Goal: Task Accomplishment & Management: Use online tool/utility

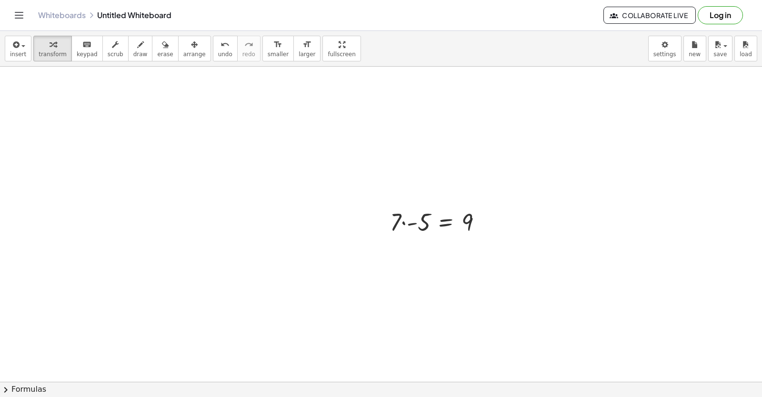
scroll to position [3296, 0]
drag, startPoint x: 192, startPoint y: 248, endPoint x: 198, endPoint y: 283, distance: 35.7
click at [694, 54] on span "new" at bounding box center [695, 54] width 12 height 7
drag, startPoint x: 291, startPoint y: 349, endPoint x: 242, endPoint y: 339, distance: 49.2
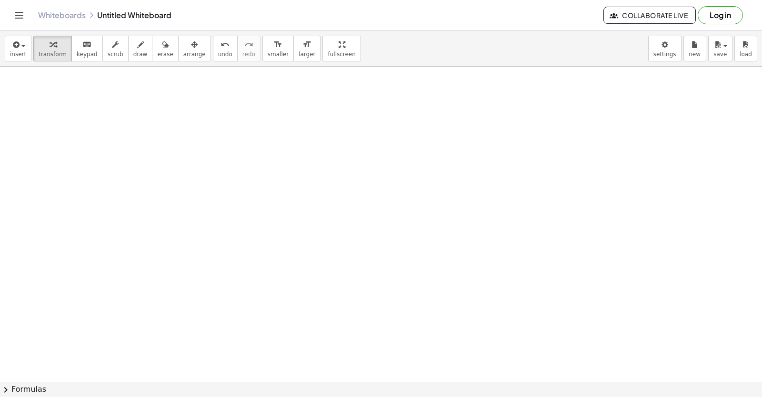
drag, startPoint x: 231, startPoint y: 314, endPoint x: 275, endPoint y: 353, distance: 58.3
drag, startPoint x: 280, startPoint y: 345, endPoint x: 290, endPoint y: 326, distance: 21.5
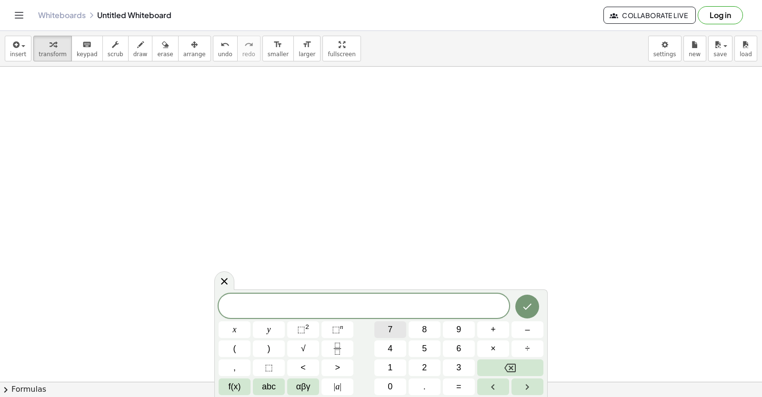
drag, startPoint x: 388, startPoint y: 324, endPoint x: 389, endPoint y: 332, distance: 7.7
click at [389, 332] on div "x y ⬚ 2 ⬚ n 7 8 9 + – ( ) √ 4 5 6 × ÷ , ⬚ < > 1 2 3 f(x) abc αβγ | a | 0 . =" at bounding box center [381, 344] width 325 height 101
click at [396, 322] on button "7" at bounding box center [390, 329] width 32 height 17
click at [247, 300] on div "7 ​ x y ⬚ 2 ⬚ n 7 8 9 + – ( ) √ 4 5 6 × ÷ , ⬚ < > 1 2 3 f(x) abc αβγ | a | 0 . =" at bounding box center [381, 344] width 325 height 101
click at [260, 342] on div "7 ​ x y ⬚ 2 ⬚ n 7 8 9 + – ( ) √ 4 5 6 × ÷ , ⬚ < > 1 2 3 f(x) abc αβγ | a | 0 . =" at bounding box center [381, 344] width 325 height 101
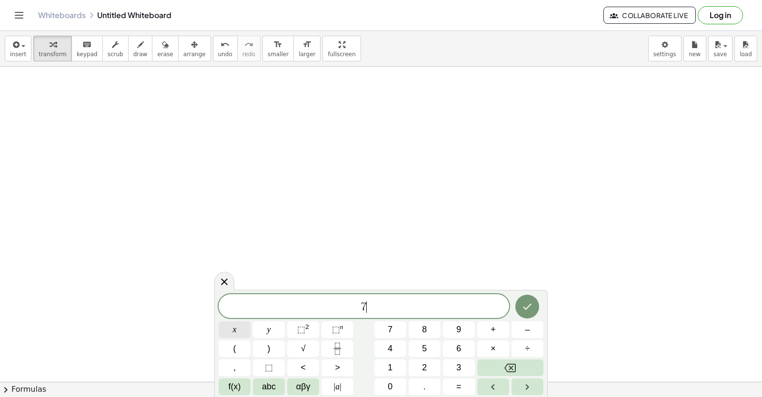
click at [226, 340] on div "7 ​ x y ⬚ 2 ⬚ n 7 8 9 + – ( ) √ 4 5 6 × ÷ , ⬚ < > 1 2 3 f(x) abc αβγ | a | 0 . =" at bounding box center [381, 344] width 325 height 101
click at [236, 328] on span "x" at bounding box center [235, 329] width 4 height 13
click at [537, 329] on button "–" at bounding box center [528, 329] width 32 height 17
click at [443, 362] on div "3" at bounding box center [459, 368] width 32 height 17
click at [454, 367] on button "3" at bounding box center [459, 368] width 32 height 17
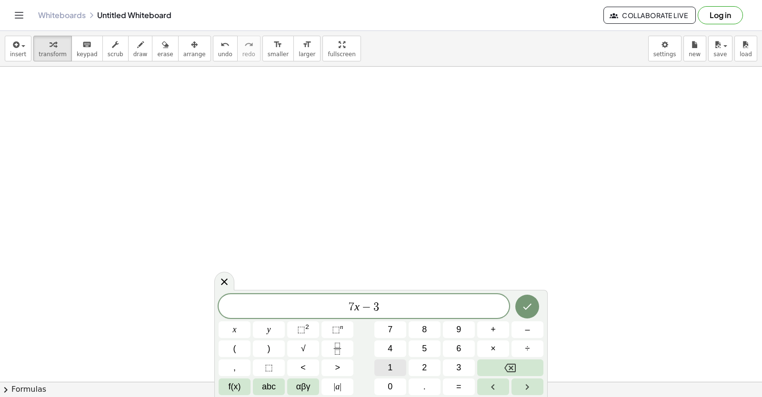
click at [394, 362] on button "1" at bounding box center [390, 368] width 32 height 17
click at [461, 383] on span "=" at bounding box center [458, 387] width 5 height 13
click at [383, 368] on button "1" at bounding box center [390, 368] width 32 height 17
drag, startPoint x: 365, startPoint y: 366, endPoint x: 379, endPoint y: 370, distance: 14.8
click at [375, 370] on div "7 x − 3 1 = 1 x y ⬚ 2 ⬚ n 7 8 9 + – ( ) √ 4 5 6 × ÷ , ⬚ < > 1 2 3 f(x) abc αβγ …" at bounding box center [381, 344] width 325 height 101
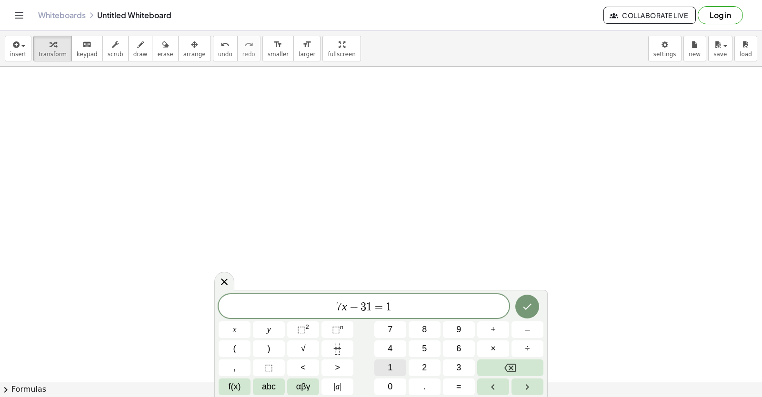
click at [395, 370] on button "1" at bounding box center [390, 368] width 32 height 17
click at [530, 304] on icon "Done" at bounding box center [527, 306] width 11 height 11
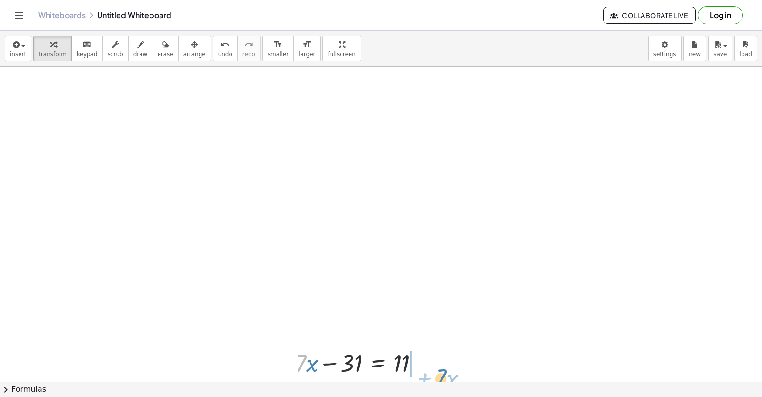
drag, startPoint x: 299, startPoint y: 359, endPoint x: 440, endPoint y: 373, distance: 142.1
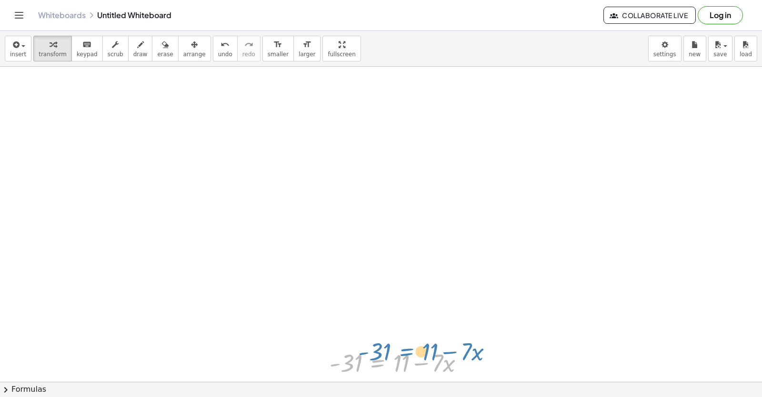
drag, startPoint x: 372, startPoint y: 365, endPoint x: 402, endPoint y: 344, distance: 35.8
click at [402, 344] on div "+ · 7 · x − 31 = 11 - 31 = + 11 − · 7 · x · 7 · x - 31 = 11 + −" at bounding box center [397, 362] width 164 height 37
drag, startPoint x: 393, startPoint y: 362, endPoint x: 376, endPoint y: 363, distance: 17.7
click at [375, 359] on div at bounding box center [401, 362] width 152 height 32
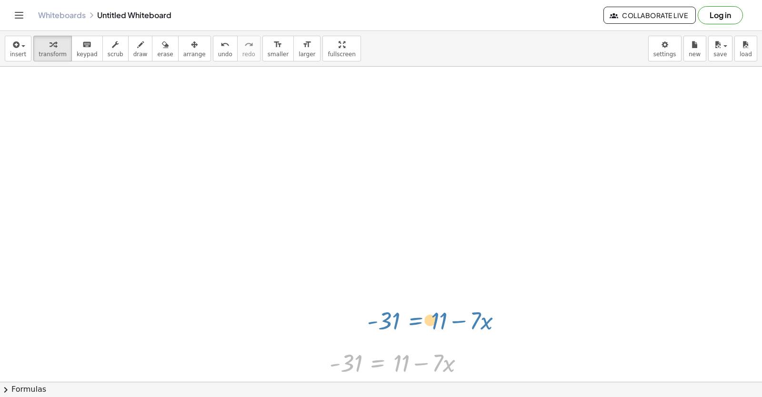
drag, startPoint x: 376, startPoint y: 363, endPoint x: 429, endPoint y: 260, distance: 116.5
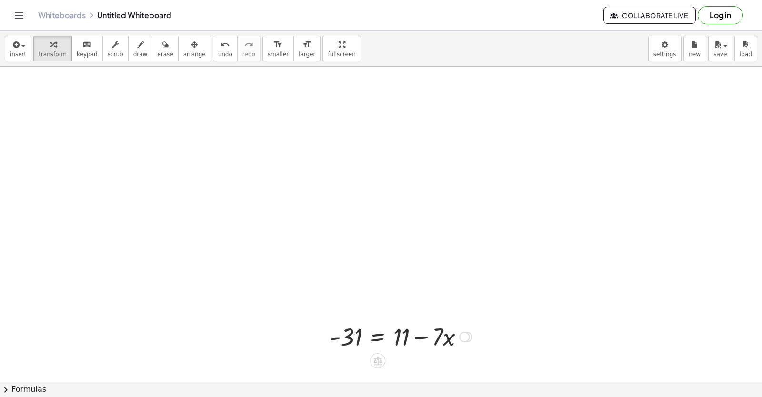
scroll to position [3334, 0]
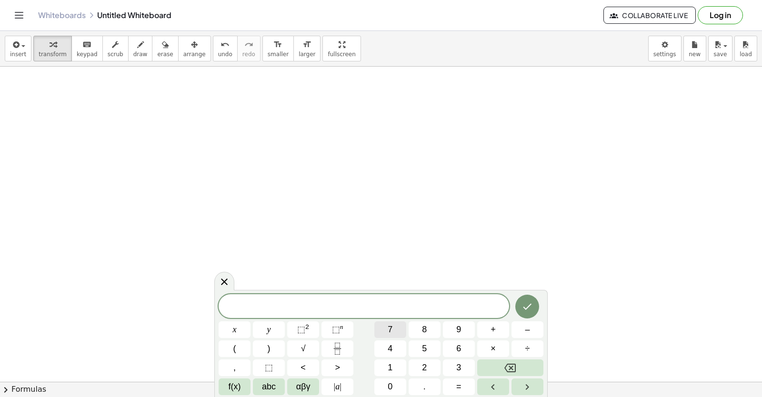
click at [367, 324] on div "​ x y ⬚ 2 ⬚ n 7 8 9 + – ( ) √ 4 5 6 × ÷ , ⬚ < > 1 2 3 f(x) abc αβγ | a | 0 . =" at bounding box center [381, 344] width 325 height 101
click at [245, 323] on button "x" at bounding box center [235, 329] width 32 height 17
click at [490, 373] on button "Backspace" at bounding box center [510, 368] width 66 height 17
click at [381, 331] on button "7" at bounding box center [390, 329] width 32 height 17
click at [238, 326] on button "x" at bounding box center [235, 329] width 32 height 17
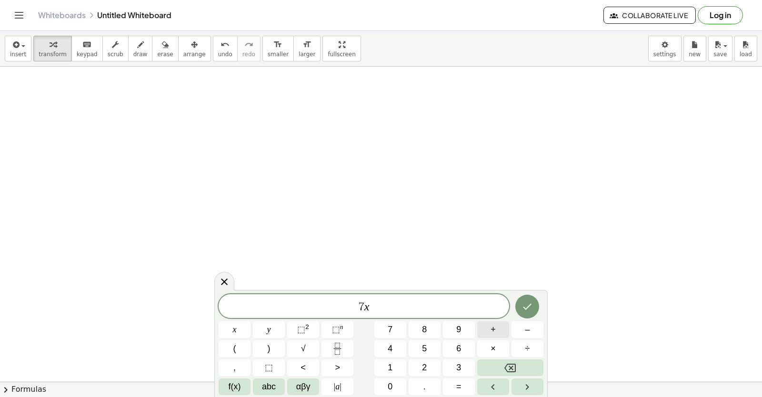
click at [489, 330] on button "+" at bounding box center [493, 329] width 32 height 17
click at [457, 391] on span "=" at bounding box center [458, 387] width 5 height 13
click at [466, 359] on div "7 x + y = ​ x y ⬚ 2 ⬚ n 7 8 9 + – ( ) √ 4 5 6 × ÷ , ⬚ < > 1 2 3 f(x) abc αβγ | …" at bounding box center [381, 344] width 325 height 101
click at [450, 371] on button "3" at bounding box center [459, 368] width 32 height 17
click at [533, 306] on button "Done" at bounding box center [527, 307] width 24 height 24
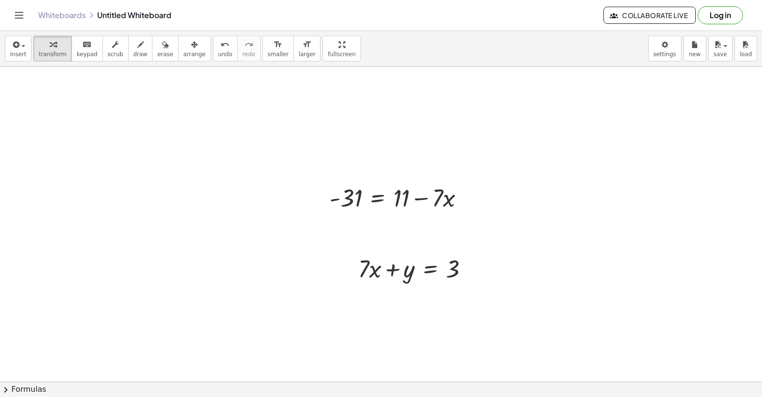
scroll to position [3468, 0]
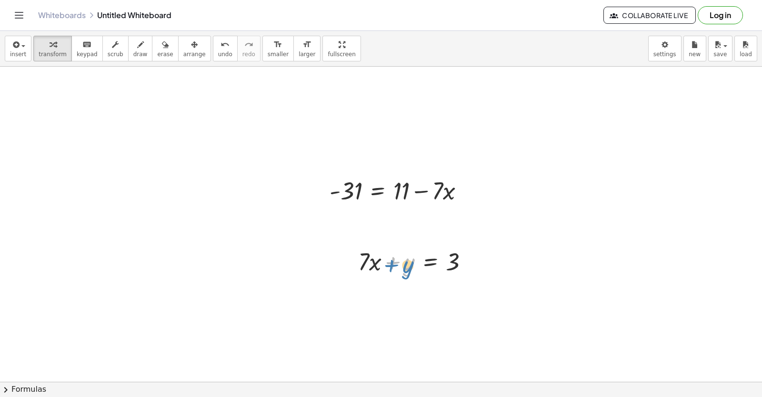
click at [404, 274] on div at bounding box center [416, 261] width 127 height 32
drag, startPoint x: 411, startPoint y: 271, endPoint x: 384, endPoint y: 323, distance: 58.6
drag, startPoint x: 402, startPoint y: 261, endPoint x: 346, endPoint y: 316, distance: 78.8
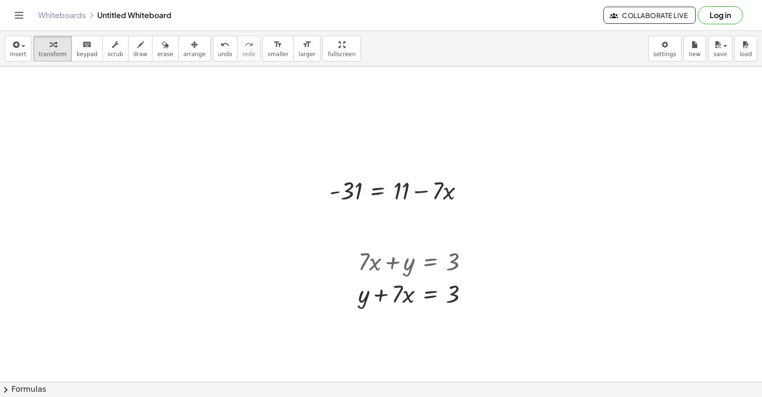
drag, startPoint x: 395, startPoint y: 334, endPoint x: 387, endPoint y: 311, distance: 24.6
drag, startPoint x: 352, startPoint y: 346, endPoint x: 347, endPoint y: 356, distance: 10.9
drag, startPoint x: 349, startPoint y: 359, endPoint x: 406, endPoint y: 326, distance: 66.1
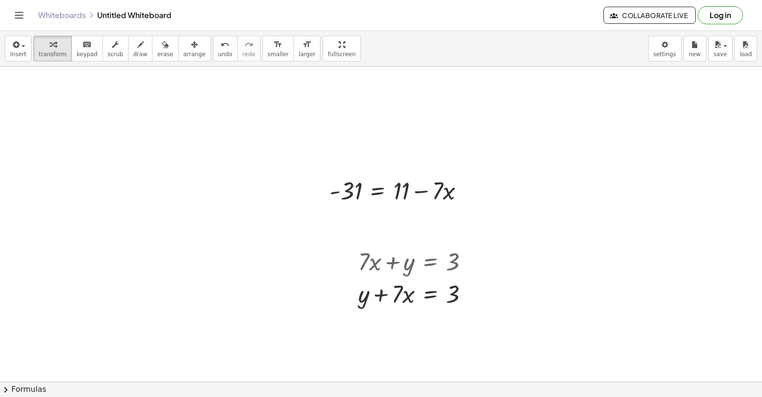
drag, startPoint x: 398, startPoint y: 296, endPoint x: 437, endPoint y: 298, distance: 38.6
click at [444, 295] on div at bounding box center [416, 293] width 127 height 32
click at [369, 292] on div at bounding box center [418, 293] width 131 height 32
drag, startPoint x: 413, startPoint y: 358, endPoint x: 432, endPoint y: 367, distance: 20.5
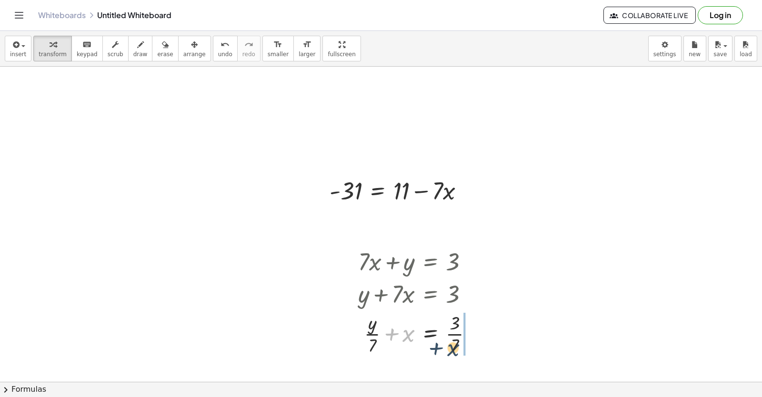
drag, startPoint x: 398, startPoint y: 324, endPoint x: 472, endPoint y: 314, distance: 75.4
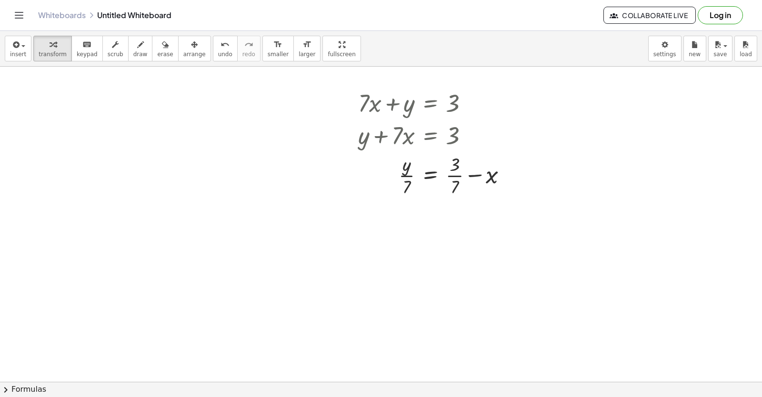
scroll to position [3703, 0]
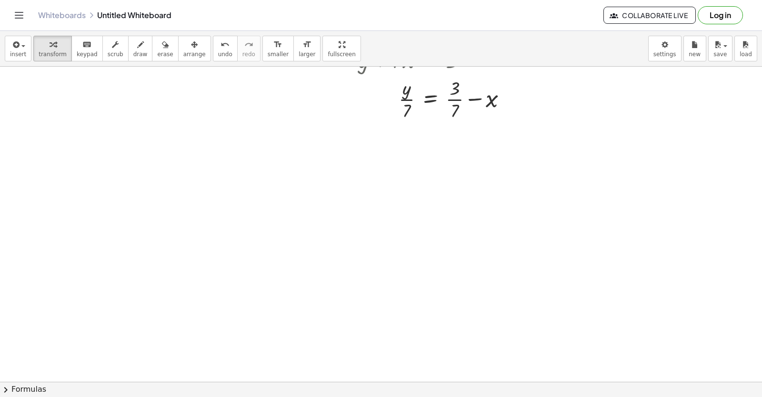
drag, startPoint x: 539, startPoint y: 147, endPoint x: 552, endPoint y: 189, distance: 44.2
drag, startPoint x: 401, startPoint y: 350, endPoint x: 395, endPoint y: 371, distance: 22.1
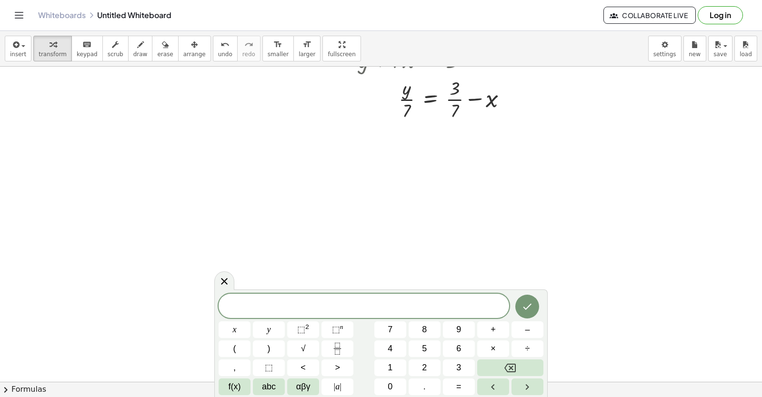
click at [230, 321] on div "x y ⬚ 2 ⬚ n 7 8 9 + – ( ) √ 4 5 6 × ÷ , ⬚ < > 1 2 3 f(x) abc αβγ | a | 0 . =" at bounding box center [381, 344] width 325 height 101
click at [240, 329] on button "x" at bounding box center [235, 329] width 32 height 17
click at [509, 342] on div "x ​ x y ⬚ 2 ⬚ n 7 8 9 + – ( ) √ 4 5 6 × ÷ , ⬚ < > 1 2 3 f(x) abc αβγ | a | 0 . =" at bounding box center [381, 344] width 325 height 101
click at [523, 331] on button "–" at bounding box center [528, 329] width 32 height 17
click at [503, 363] on button "Backspace" at bounding box center [510, 368] width 66 height 17
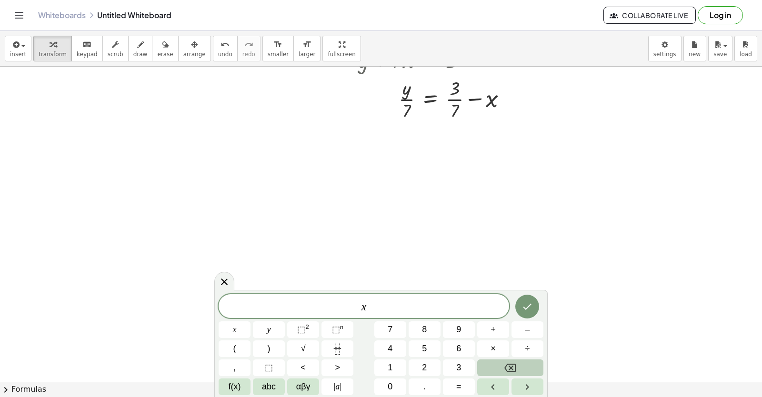
click at [503, 363] on button "Backspace" at bounding box center [510, 368] width 66 height 17
click at [423, 352] on button "5" at bounding box center [425, 349] width 32 height 17
click at [242, 331] on button "x" at bounding box center [235, 329] width 32 height 17
click at [485, 331] on button "+" at bounding box center [493, 329] width 32 height 17
click at [386, 369] on button "1" at bounding box center [390, 368] width 32 height 17
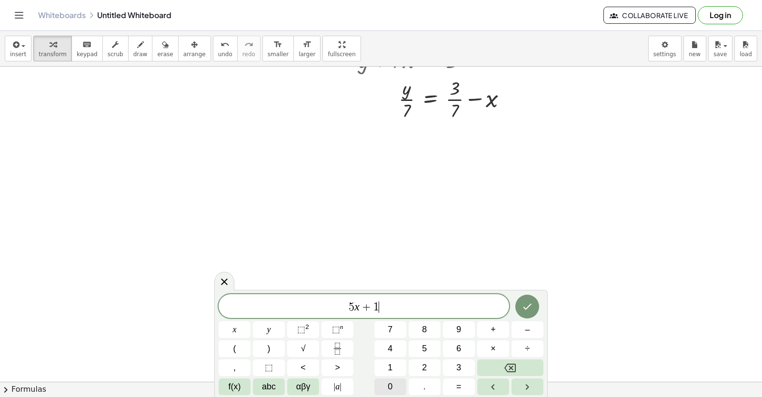
click at [389, 390] on button "0" at bounding box center [390, 387] width 32 height 17
click at [450, 384] on button "=" at bounding box center [459, 387] width 32 height 17
click at [425, 363] on span "2" at bounding box center [424, 368] width 5 height 13
click at [406, 385] on div "5 x + 1 0 = 2 ​ x y ⬚ 2 ⬚ n 7 8 9 + – ( ) √ 4 5 6 × ÷ , ⬚ < > 1 2 3 f(x) abc αβ…" at bounding box center [381, 344] width 325 height 101
click at [391, 387] on span "0" at bounding box center [390, 387] width 5 height 13
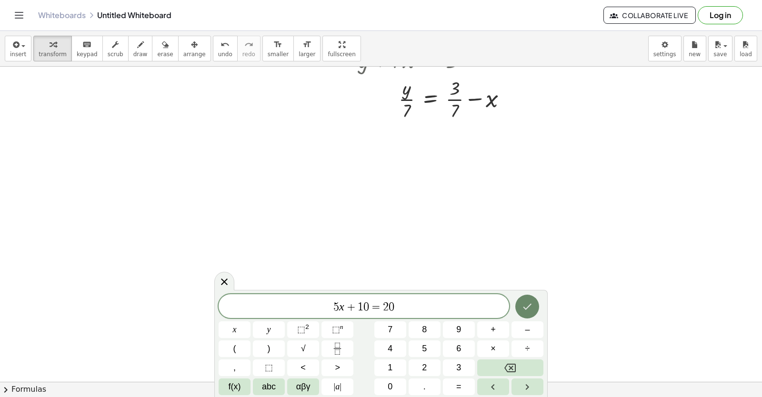
click at [520, 309] on button "Done" at bounding box center [527, 307] width 24 height 24
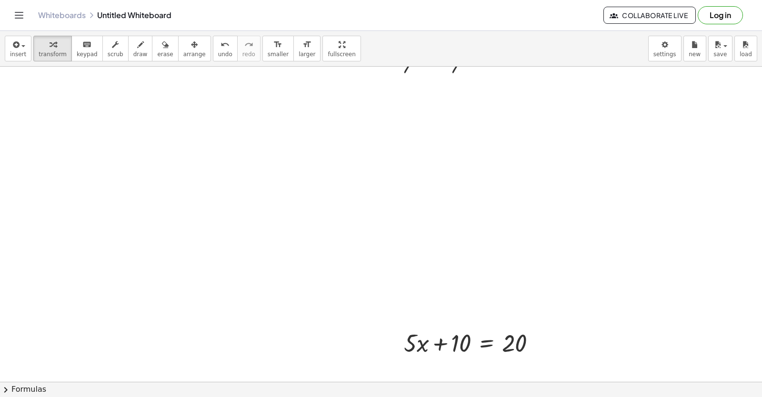
scroll to position [3755, 0]
drag, startPoint x: 472, startPoint y: 339, endPoint x: 471, endPoint y: 344, distance: 5.4
click at [471, 344] on div at bounding box center [474, 335] width 150 height 32
drag, startPoint x: 452, startPoint y: 335, endPoint x: 562, endPoint y: 337, distance: 110.0
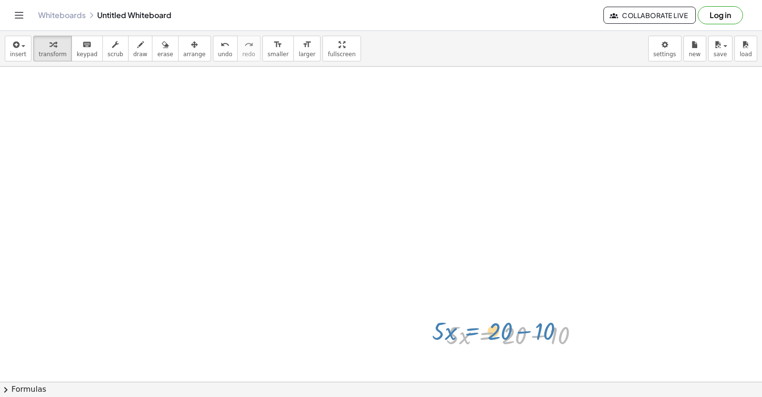
drag, startPoint x: 480, startPoint y: 337, endPoint x: 463, endPoint y: 309, distance: 33.1
drag, startPoint x: 487, startPoint y: 333, endPoint x: 484, endPoint y: 321, distance: 13.3
click at [484, 321] on div at bounding box center [517, 335] width 150 height 32
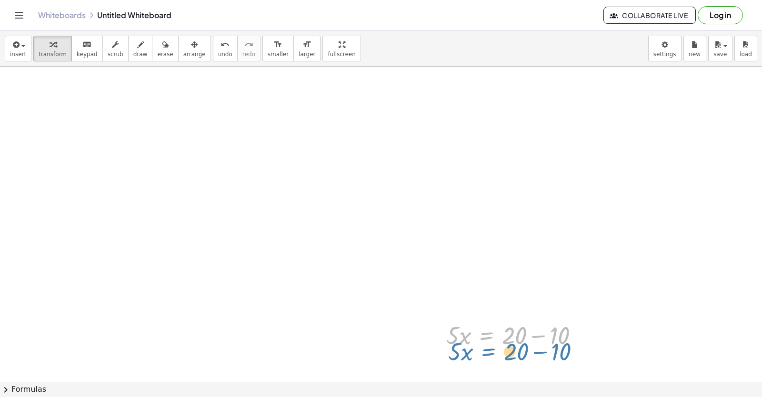
drag, startPoint x: 478, startPoint y: 334, endPoint x: 487, endPoint y: 309, distance: 26.2
click at [484, 330] on div at bounding box center [517, 335] width 150 height 32
click at [485, 334] on div at bounding box center [517, 335] width 150 height 32
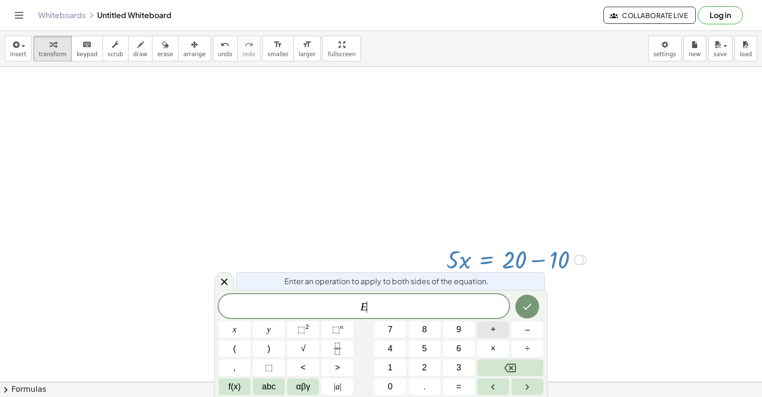
scroll to position [3842, 0]
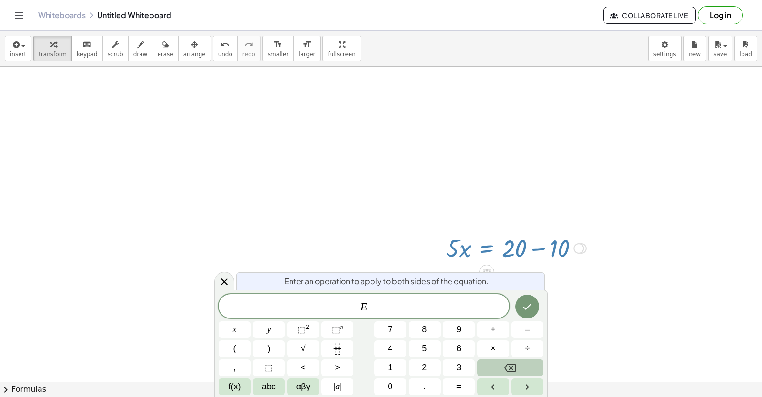
click at [510, 366] on icon "Backspace" at bounding box center [509, 368] width 11 height 9
click at [389, 328] on span "7" at bounding box center [390, 329] width 5 height 13
click at [240, 326] on button "x" at bounding box center [235, 329] width 32 height 17
click at [500, 323] on button "+" at bounding box center [493, 329] width 32 height 17
drag, startPoint x: 401, startPoint y: 320, endPoint x: 376, endPoint y: 327, distance: 25.8
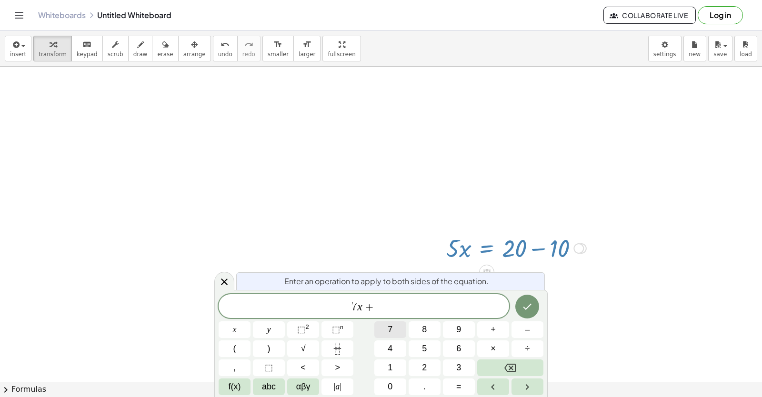
click at [396, 323] on div "7 x + x y ⬚ 2 ⬚ n 7 8 9 + – ( ) √ 4 5 6 × ÷ , ⬚ < > 1 2 3 f(x) abc αβγ | a | 0 …" at bounding box center [381, 344] width 325 height 101
click at [378, 326] on button "7" at bounding box center [390, 329] width 32 height 17
click at [262, 331] on button "y" at bounding box center [269, 329] width 32 height 17
click at [454, 392] on button "=" at bounding box center [459, 387] width 32 height 17
click at [434, 371] on button "2" at bounding box center [425, 368] width 32 height 17
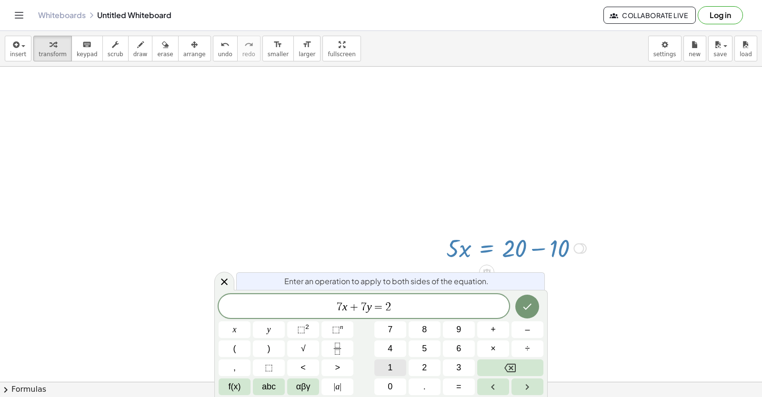
click at [419, 376] on div "7 x + 7 y = 2 ​ x y ⬚ 2 ⬚ n 7 8 9 + – ( ) √ 4 5 6 × ÷ , ⬚ < > 1 2 3 f(x) abc αβ…" at bounding box center [381, 344] width 325 height 101
click at [524, 305] on icon "Done" at bounding box center [527, 306] width 11 height 11
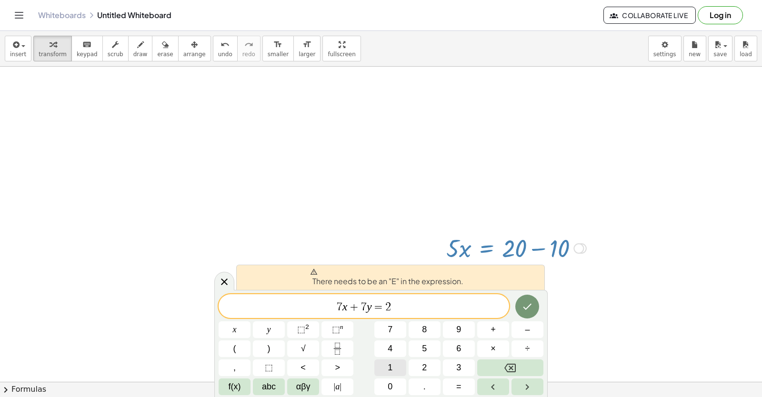
click at [400, 366] on button "1" at bounding box center [390, 368] width 32 height 17
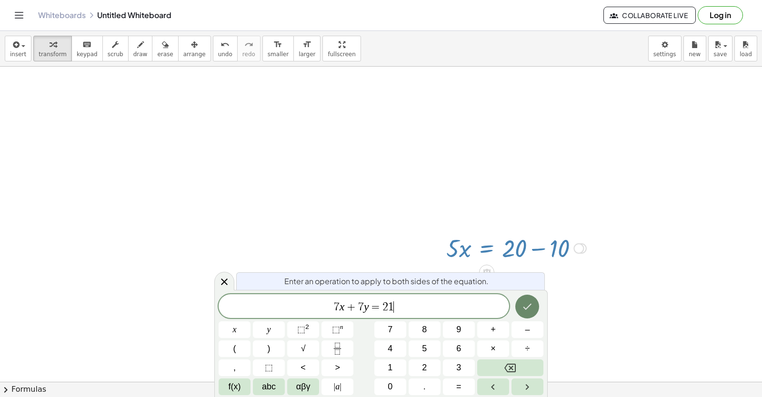
click at [525, 301] on icon "Done" at bounding box center [527, 306] width 11 height 11
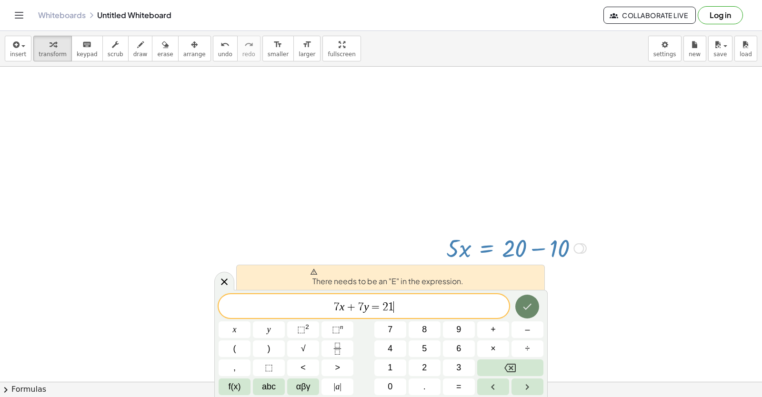
click at [551, 292] on body "Graspable Math Activities Get Started Activity Bank Assigned Work Classes White…" at bounding box center [381, 198] width 762 height 397
click at [528, 305] on icon "Done" at bounding box center [527, 306] width 11 height 11
click at [535, 318] on div at bounding box center [528, 306] width 32 height 25
click at [522, 304] on icon "Done" at bounding box center [527, 306] width 11 height 11
drag, startPoint x: 516, startPoint y: 309, endPoint x: 352, endPoint y: 275, distance: 167.4
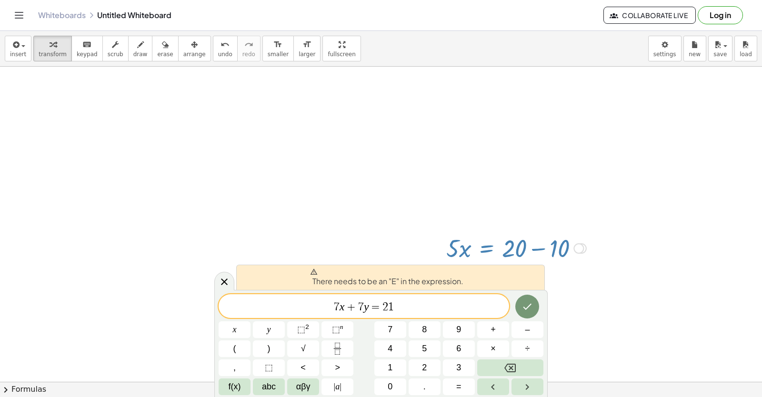
click at [352, 274] on span at bounding box center [386, 272] width 153 height 8
click at [521, 310] on button "Done" at bounding box center [527, 307] width 24 height 24
click at [522, 310] on icon "Done" at bounding box center [527, 306] width 11 height 11
click at [521, 310] on button "Done" at bounding box center [527, 307] width 24 height 24
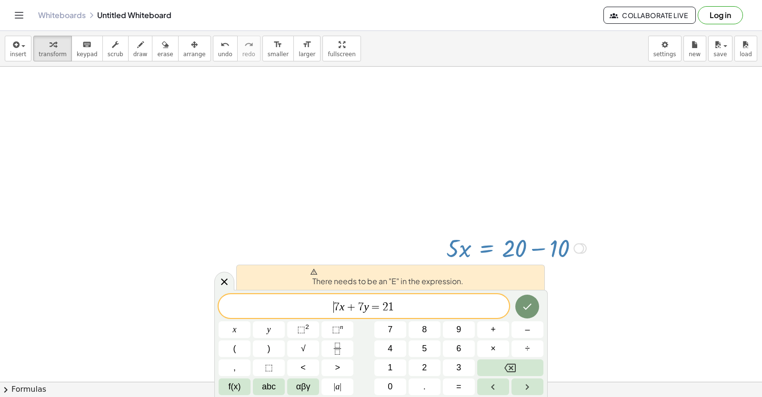
drag, startPoint x: 227, startPoint y: 309, endPoint x: 266, endPoint y: 318, distance: 40.0
click at [227, 310] on span "​ 7 x + 7 y = 2 1" at bounding box center [364, 307] width 291 height 13
click at [522, 308] on icon "Done" at bounding box center [527, 306] width 11 height 11
drag, startPoint x: 643, startPoint y: 334, endPoint x: 660, endPoint y: 344, distance: 19.9
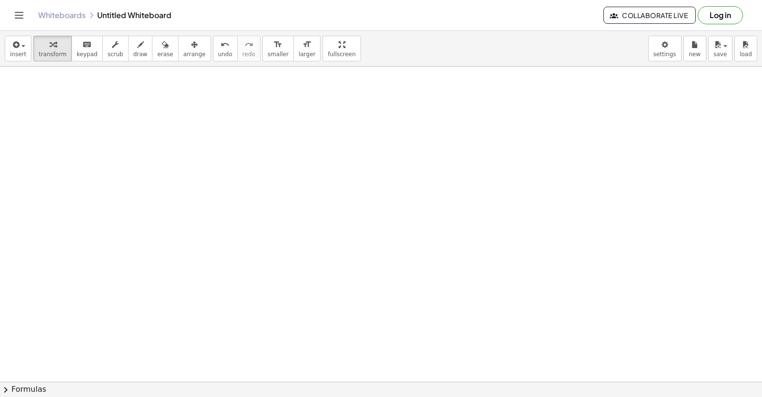
scroll to position [5636, 0]
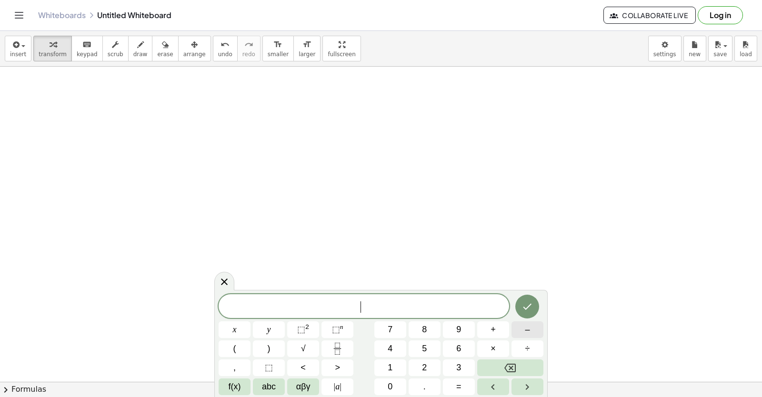
click at [533, 326] on button "–" at bounding box center [528, 329] width 32 height 17
click at [416, 341] on button "5" at bounding box center [425, 349] width 32 height 17
click at [232, 326] on button "x" at bounding box center [235, 329] width 32 height 17
click at [488, 330] on button "+" at bounding box center [493, 329] width 32 height 17
click at [446, 365] on button "3" at bounding box center [459, 368] width 32 height 17
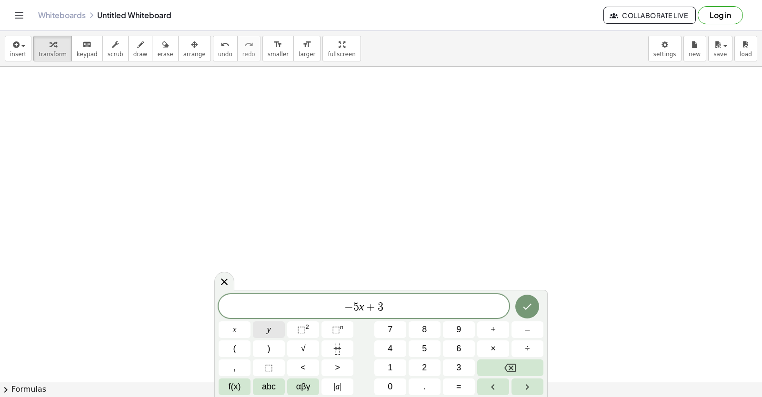
click at [277, 328] on button "y" at bounding box center [269, 329] width 32 height 17
click at [449, 387] on button "=" at bounding box center [459, 387] width 32 height 17
click at [537, 328] on button "–" at bounding box center [528, 329] width 32 height 17
click at [420, 362] on button "2" at bounding box center [425, 368] width 32 height 17
click at [523, 304] on icon "Done" at bounding box center [527, 306] width 11 height 11
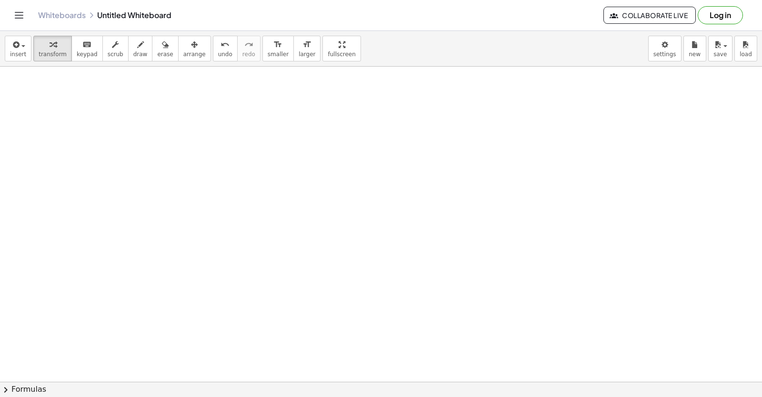
scroll to position [5991, 0]
drag, startPoint x: 443, startPoint y: 353, endPoint x: 418, endPoint y: 325, distance: 38.1
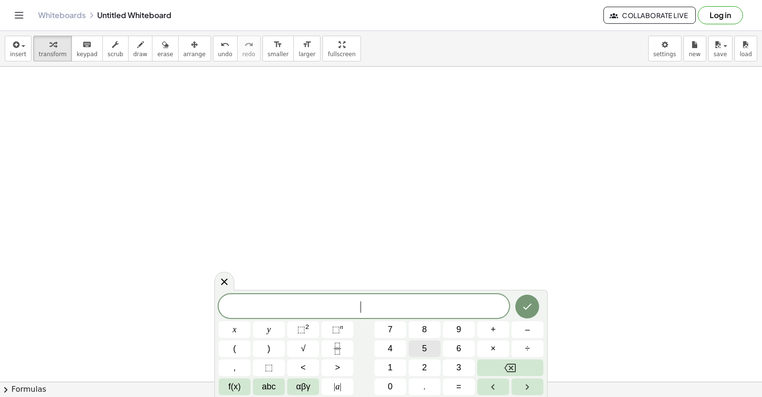
click at [422, 348] on span "5" at bounding box center [424, 348] width 5 height 13
click at [241, 336] on button "x" at bounding box center [235, 329] width 32 height 17
click at [539, 332] on button "–" at bounding box center [528, 329] width 32 height 17
click at [457, 366] on span "3" at bounding box center [458, 368] width 5 height 13
click at [277, 334] on button "y" at bounding box center [269, 329] width 32 height 17
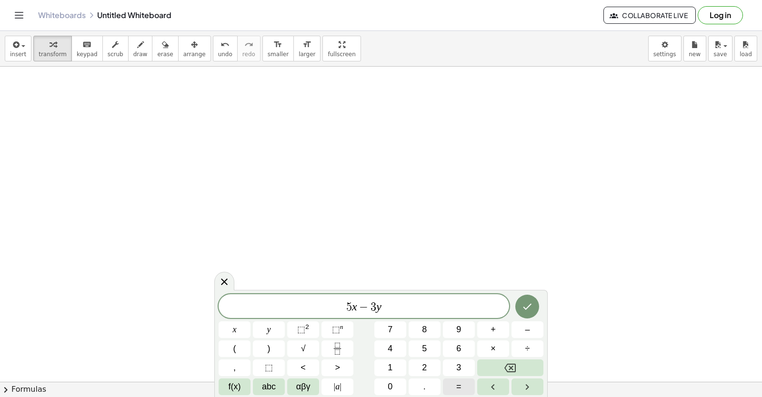
click at [459, 385] on span "=" at bounding box center [458, 387] width 5 height 13
click at [390, 346] on span "4" at bounding box center [390, 348] width 5 height 13
click at [516, 304] on button "Done" at bounding box center [527, 307] width 24 height 24
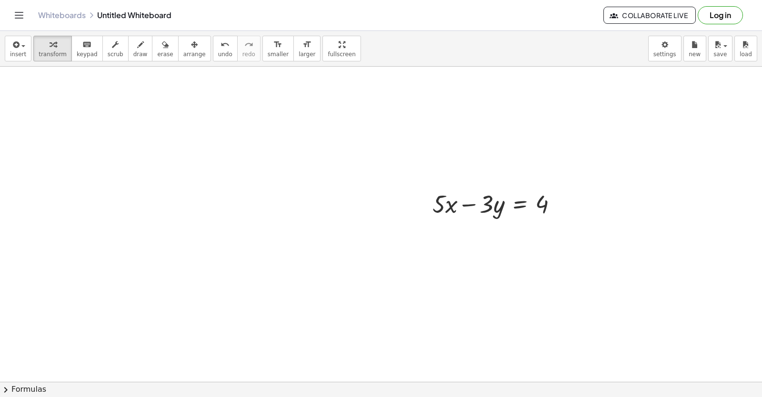
scroll to position [6181, 0]
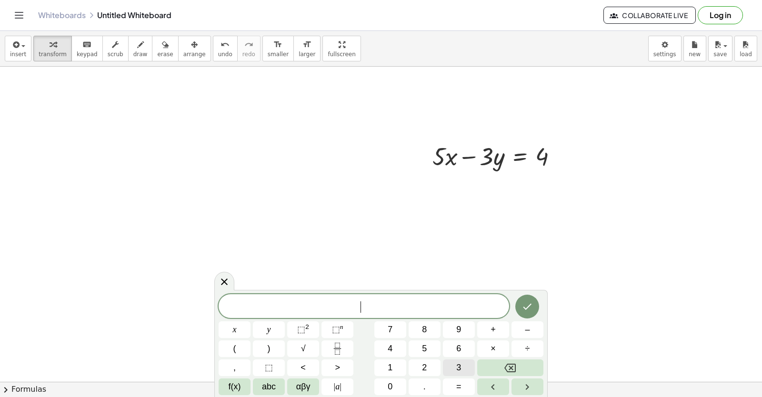
click at [458, 364] on span "3" at bounding box center [458, 368] width 5 height 13
click at [259, 332] on div "3 ​ x y ⬚ 2 ⬚ n 7 8 9 + – ( ) √ 4 5 6 × ÷ , ⬚ < > 1 2 3 f(x) abc αβγ | a | 0 . =" at bounding box center [381, 344] width 325 height 101
click at [233, 328] on span "x" at bounding box center [235, 329] width 4 height 13
click at [531, 331] on button "–" at bounding box center [528, 329] width 32 height 17
click at [468, 369] on button "3" at bounding box center [459, 368] width 32 height 17
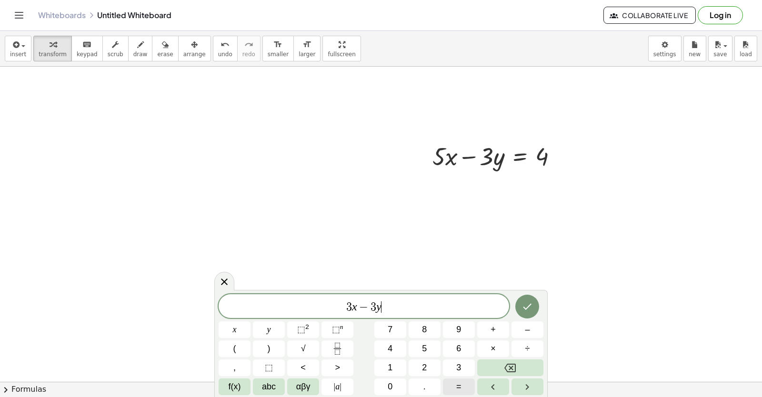
click at [456, 389] on span "=" at bounding box center [458, 387] width 5 height 13
click at [426, 323] on button "8" at bounding box center [425, 329] width 32 height 17
click at [527, 310] on icon "Done" at bounding box center [527, 306] width 11 height 11
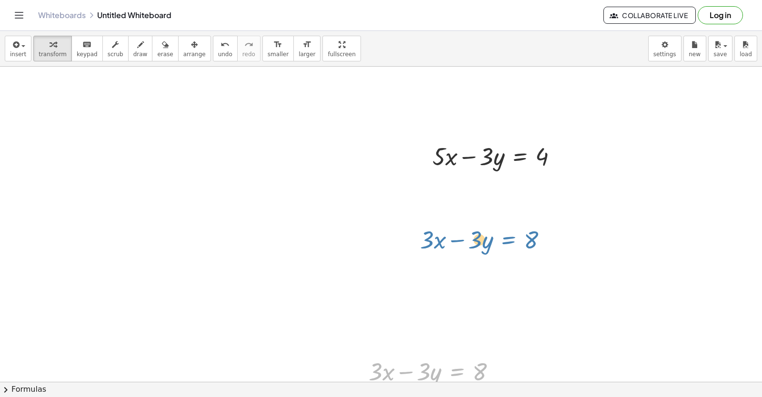
drag, startPoint x: 470, startPoint y: 366, endPoint x: 527, endPoint y: 219, distance: 157.9
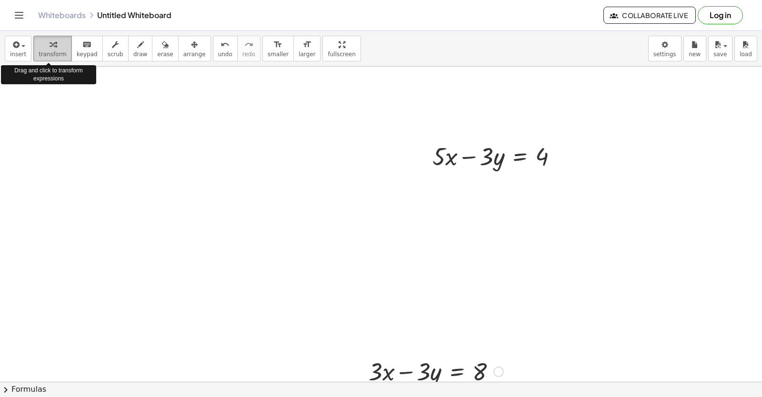
click at [53, 51] on span "transform" at bounding box center [53, 54] width 28 height 7
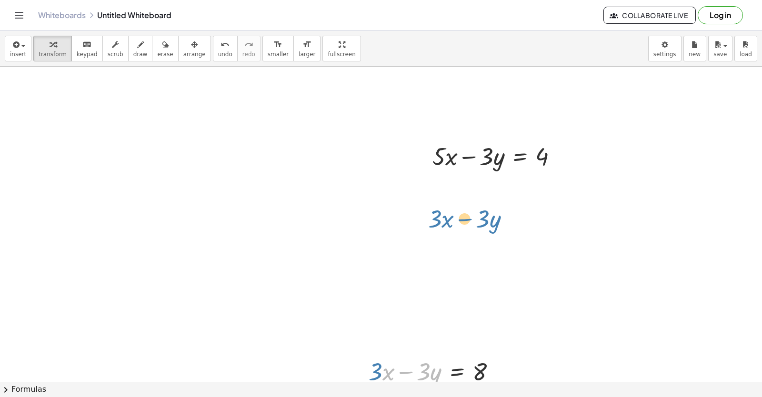
drag, startPoint x: 388, startPoint y: 373, endPoint x: 447, endPoint y: 222, distance: 162.1
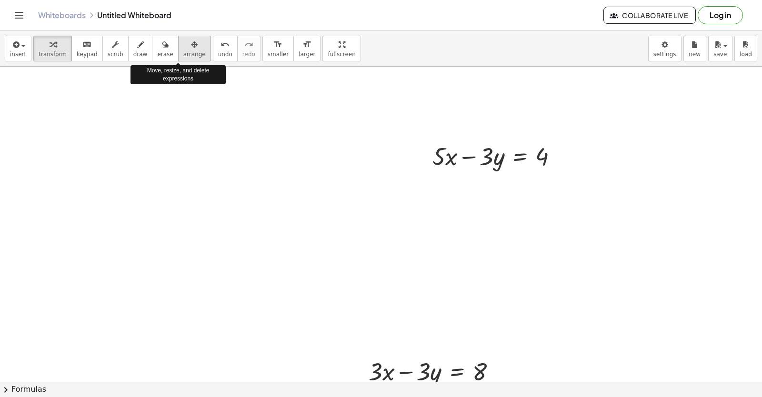
drag, startPoint x: 177, startPoint y: 42, endPoint x: 188, endPoint y: 37, distance: 11.7
click at [191, 50] on icon "button" at bounding box center [194, 44] width 7 height 11
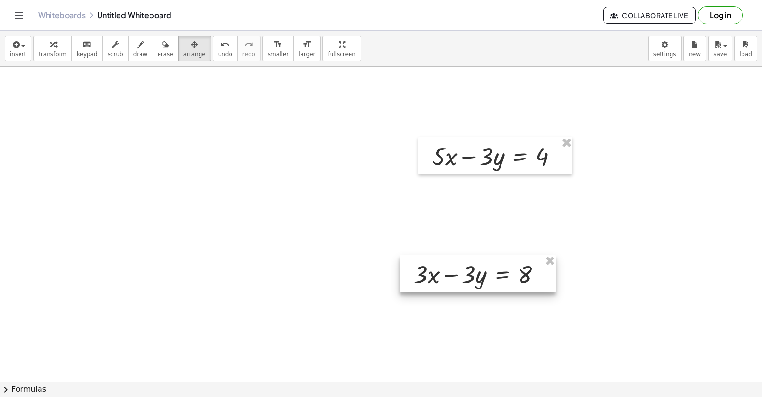
drag, startPoint x: 484, startPoint y: 356, endPoint x: 531, endPoint y: 167, distance: 195.3
click at [531, 255] on div at bounding box center [478, 273] width 156 height 37
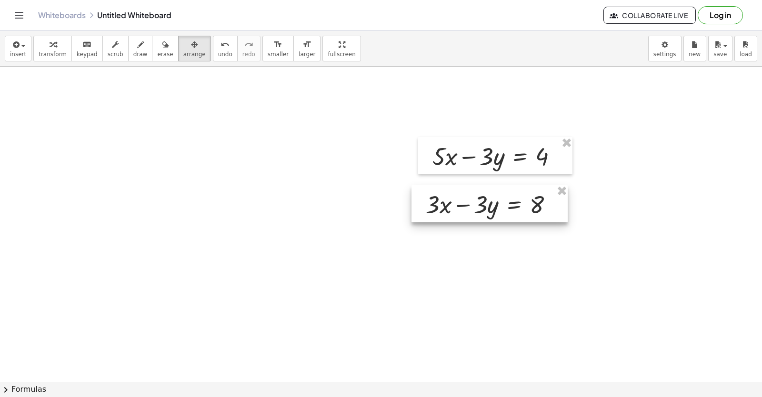
drag, startPoint x: 528, startPoint y: 198, endPoint x: 535, endPoint y: 220, distance: 22.9
click at [535, 220] on div at bounding box center [490, 203] width 156 height 37
click at [46, 58] on button "transform" at bounding box center [52, 49] width 39 height 26
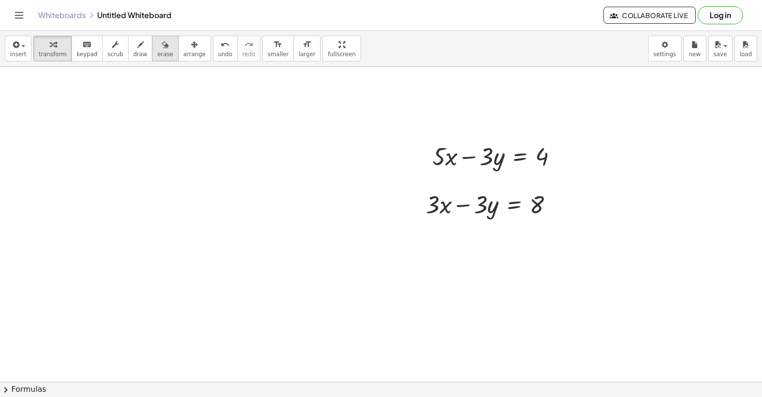
click at [157, 54] on span "erase" at bounding box center [165, 54] width 16 height 7
drag, startPoint x: 429, startPoint y: 150, endPoint x: 436, endPoint y: 152, distance: 7.5
click at [135, 55] on button "draw" at bounding box center [140, 49] width 25 height 26
click at [133, 40] on div "button" at bounding box center [140, 44] width 14 height 11
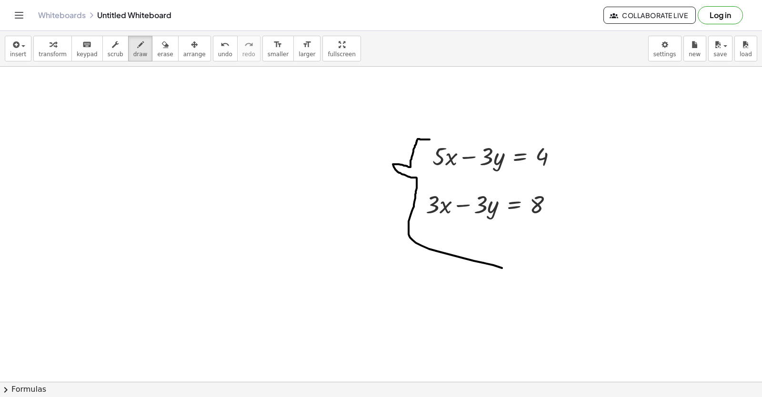
drag, startPoint x: 430, startPoint y: 140, endPoint x: 492, endPoint y: 272, distance: 146.4
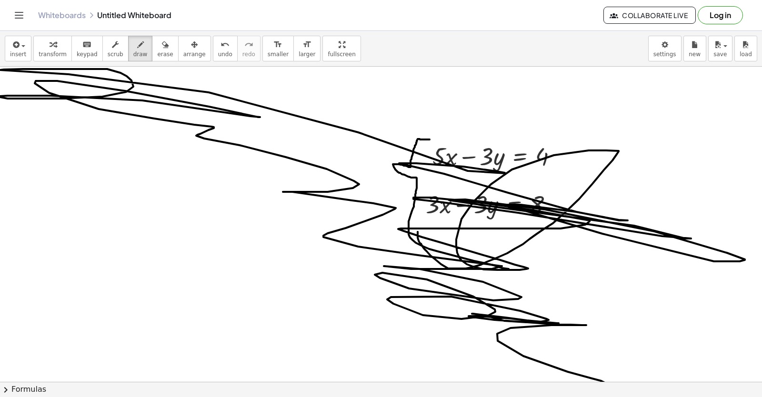
drag, startPoint x: 418, startPoint y: 232, endPoint x: 762, endPoint y: 416, distance: 389.9
click at [762, 397] on html "Graspable Math Activities Get Started Activity Bank Assigned Work Classes White…" at bounding box center [381, 198] width 762 height 397
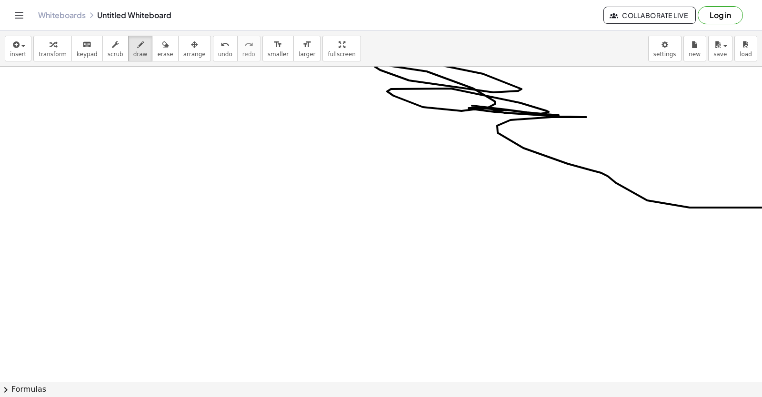
scroll to position [6421, 0]
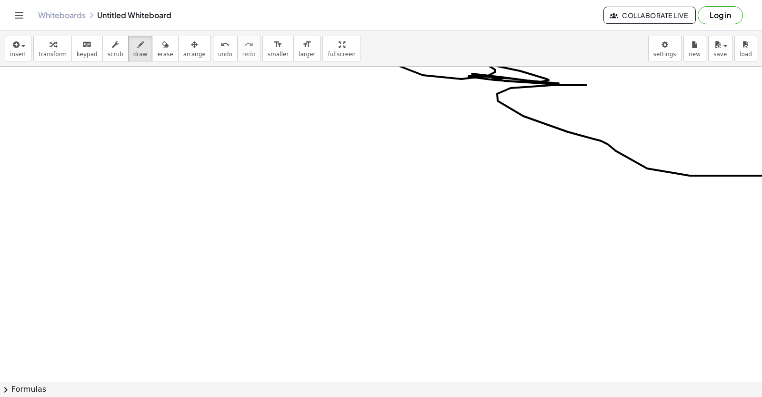
drag, startPoint x: 754, startPoint y: 371, endPoint x: 753, endPoint y: 380, distance: 8.7
click at [753, 380] on div "· 7 · - 5 = 9 · 7 · - 5 = 9 · 7 · - 5 = 9 0 + − + · 4 · x − 9 = 11 · 4 · x = + …" at bounding box center [381, 224] width 762 height 315
click at [193, 68] on div "insert select one: Math Expression Function Text Youtube Video Graphing Geometr…" at bounding box center [381, 214] width 762 height 366
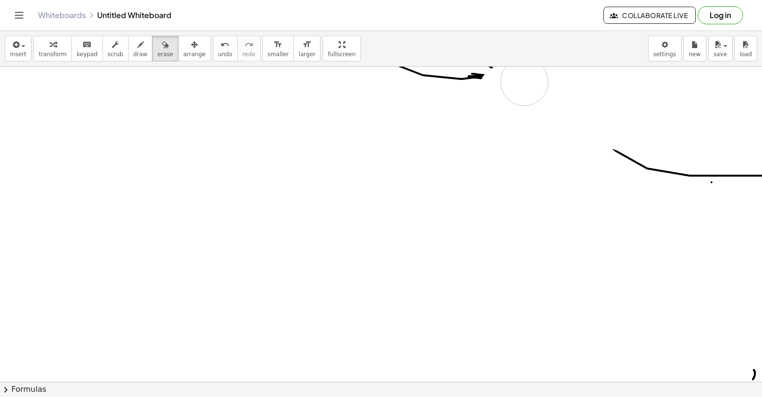
drag, startPoint x: 505, startPoint y: 107, endPoint x: 523, endPoint y: 80, distance: 31.6
drag, startPoint x: 623, startPoint y: 136, endPoint x: 653, endPoint y: 209, distance: 78.6
drag, startPoint x: 354, startPoint y: 214, endPoint x: 261, endPoint y: 216, distance: 93.4
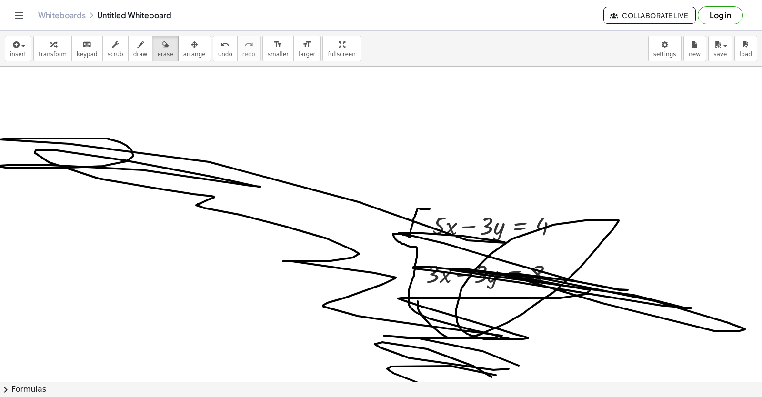
scroll to position [6088, 0]
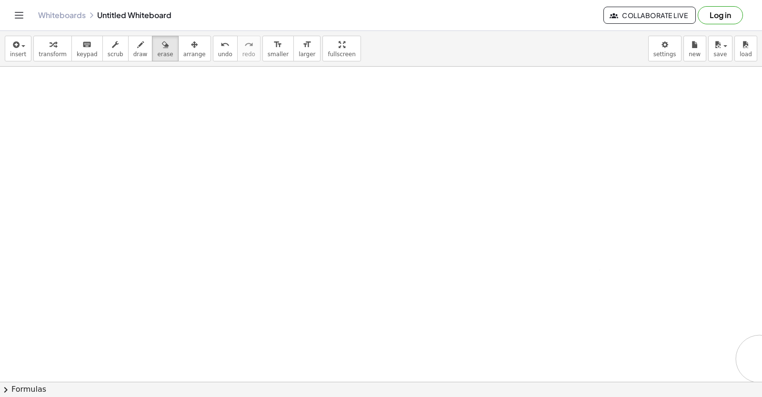
drag, startPoint x: 458, startPoint y: 320, endPoint x: 762, endPoint y: 369, distance: 307.4
click at [762, 369] on div "· 7 · - 5 = 9 · 7 · - 5 = 9 · 7 · - 5 = 9 0 + − + · 4 · x − 9 = 11 · 4 · x = + …" at bounding box center [381, 224] width 762 height 315
drag, startPoint x: 526, startPoint y: 277, endPoint x: 525, endPoint y: 264, distance: 12.4
drag, startPoint x: 550, startPoint y: 250, endPoint x: 530, endPoint y: 348, distance: 99.8
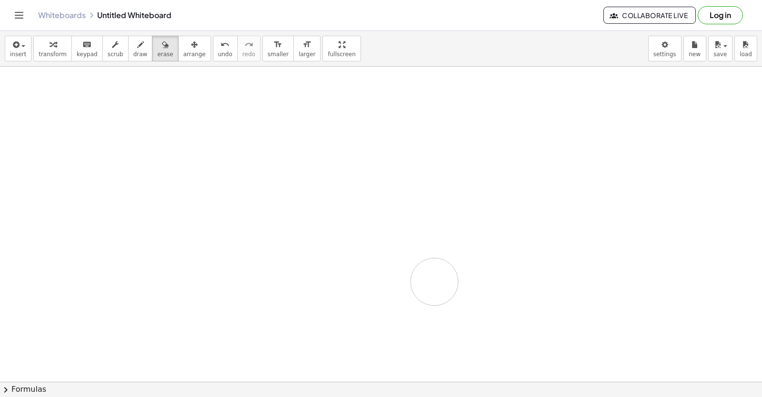
drag, startPoint x: 426, startPoint y: 255, endPoint x: 652, endPoint y: 416, distance: 276.9
click at [652, 397] on html "Graspable Math Activities Get Started Activity Bank Assigned Work Classes White…" at bounding box center [381, 198] width 762 height 397
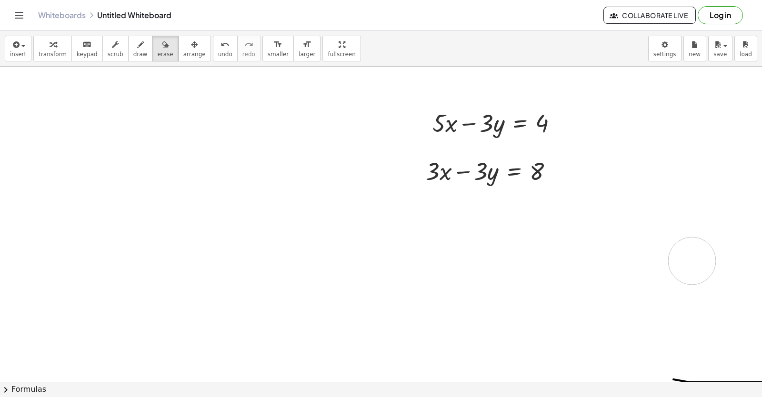
scroll to position [6374, 0]
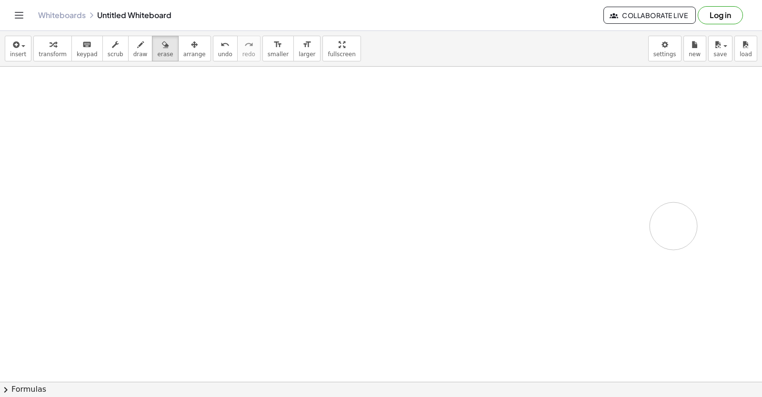
drag, startPoint x: 692, startPoint y: 210, endPoint x: 673, endPoint y: 334, distance: 125.7
click at [69, 65] on div "insert select one: Math Expression Function Text Youtube Video Graphing Geometr…" at bounding box center [381, 49] width 762 height 36
drag, startPoint x: 230, startPoint y: 166, endPoint x: 274, endPoint y: 221, distance: 70.8
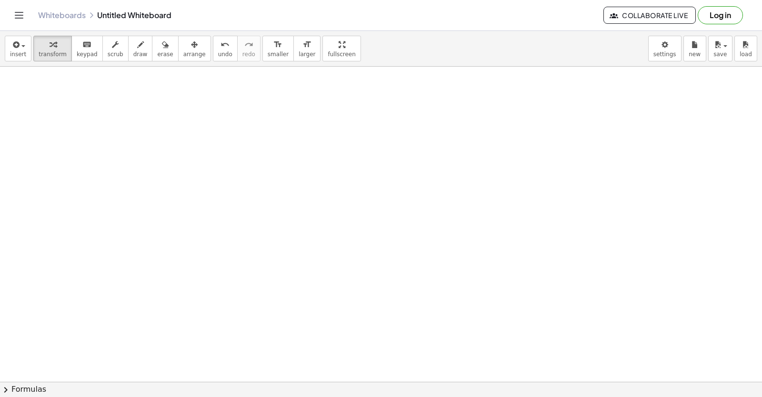
drag, startPoint x: 274, startPoint y: 221, endPoint x: 281, endPoint y: 232, distance: 12.7
click at [135, 52] on button "draw" at bounding box center [140, 49] width 25 height 26
drag, startPoint x: 115, startPoint y: 215, endPoint x: 172, endPoint y: 243, distance: 63.9
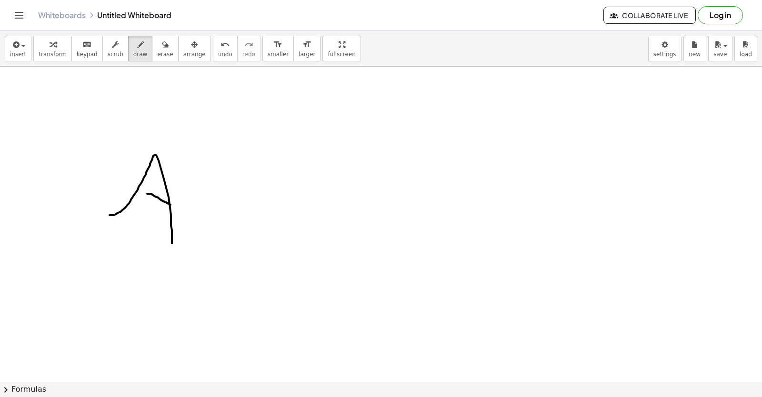
drag, startPoint x: 147, startPoint y: 194, endPoint x: 171, endPoint y: 205, distance: 25.8
drag, startPoint x: 210, startPoint y: 173, endPoint x: 202, endPoint y: 247, distance: 74.2
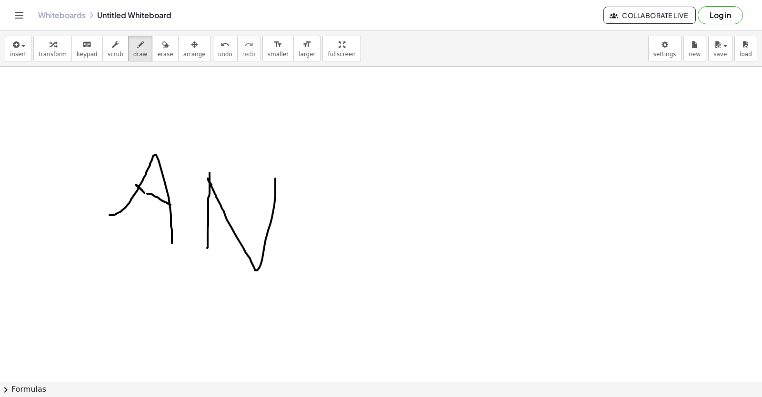
drag, startPoint x: 209, startPoint y: 182, endPoint x: 276, endPoint y: 154, distance: 72.4
drag, startPoint x: 309, startPoint y: 194, endPoint x: 282, endPoint y: 231, distance: 45.5
drag, startPoint x: 296, startPoint y: 183, endPoint x: 221, endPoint y: 220, distance: 83.7
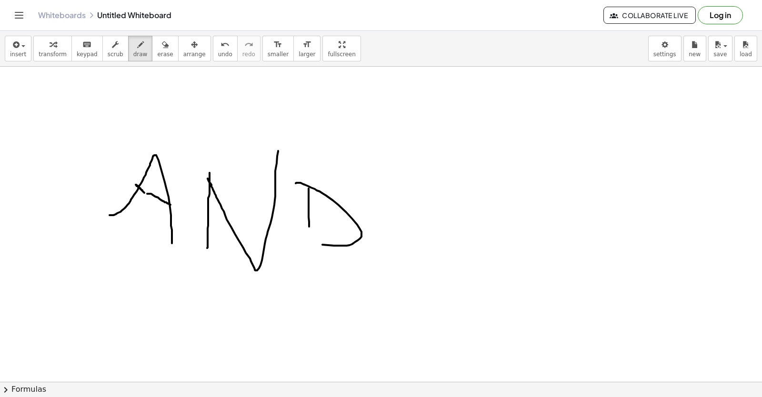
click at [152, 55] on button "erase" at bounding box center [165, 49] width 26 height 26
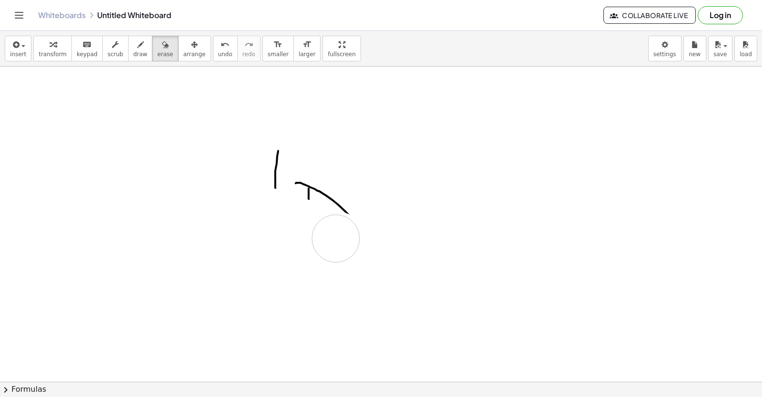
drag, startPoint x: 171, startPoint y: 161, endPoint x: 433, endPoint y: 175, distance: 262.8
drag, startPoint x: 433, startPoint y: 175, endPoint x: 409, endPoint y: 182, distance: 24.9
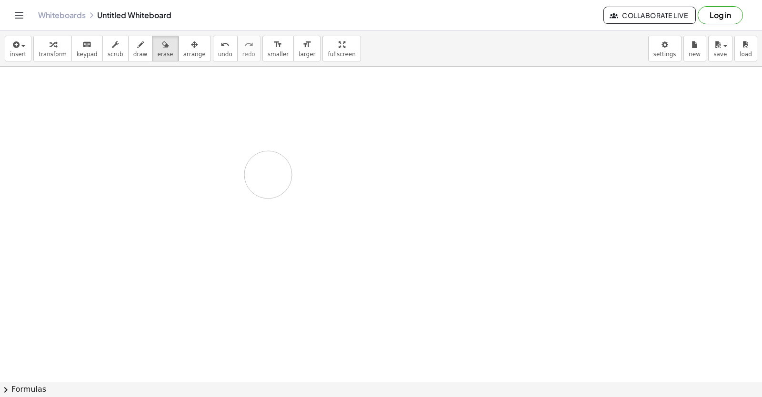
drag, startPoint x: 409, startPoint y: 182, endPoint x: 268, endPoint y: 176, distance: 141.1
click at [134, 56] on span "draw" at bounding box center [140, 54] width 14 height 7
drag, startPoint x: 190, startPoint y: 149, endPoint x: 106, endPoint y: 200, distance: 97.9
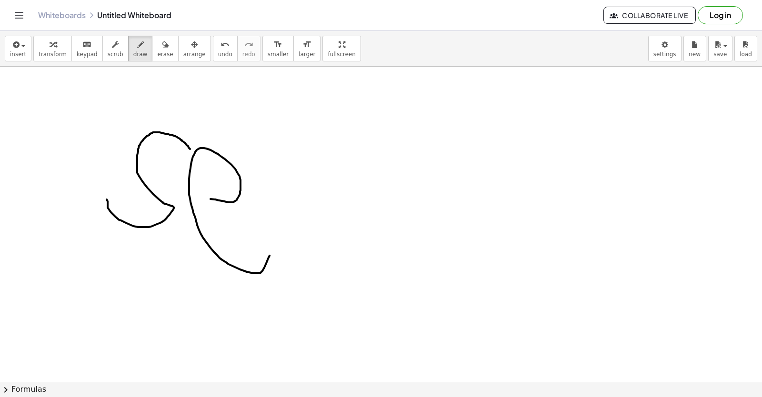
drag, startPoint x: 215, startPoint y: 200, endPoint x: 271, endPoint y: 248, distance: 73.9
drag, startPoint x: 313, startPoint y: 163, endPoint x: 331, endPoint y: 245, distance: 84.3
drag, startPoint x: 376, startPoint y: 220, endPoint x: 412, endPoint y: 245, distance: 43.4
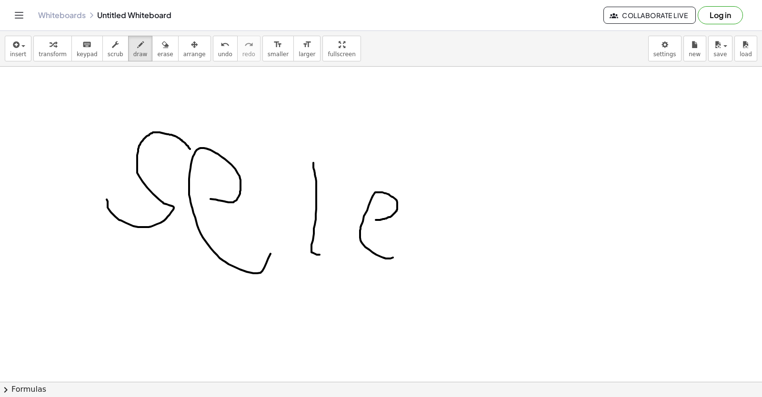
drag, startPoint x: 421, startPoint y: 210, endPoint x: 427, endPoint y: 293, distance: 84.0
drag, startPoint x: 422, startPoint y: 209, endPoint x: 441, endPoint y: 273, distance: 66.3
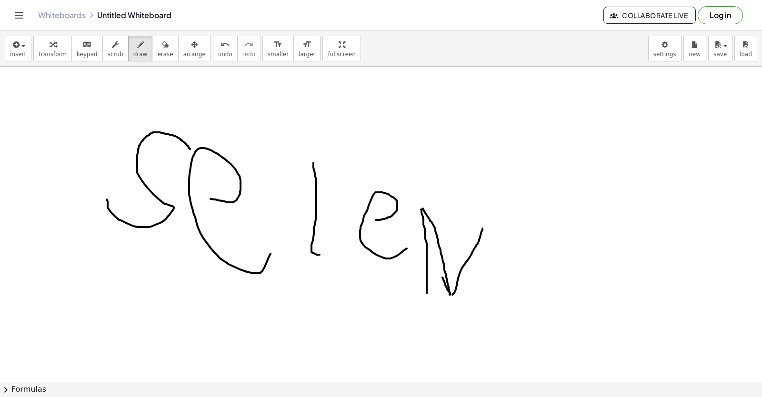
drag, startPoint x: 452, startPoint y: 295, endPoint x: 484, endPoint y: 217, distance: 84.4
drag, startPoint x: 509, startPoint y: 235, endPoint x: 532, endPoint y: 282, distance: 52.8
drag, startPoint x: 514, startPoint y: 278, endPoint x: 534, endPoint y: 277, distance: 20.5
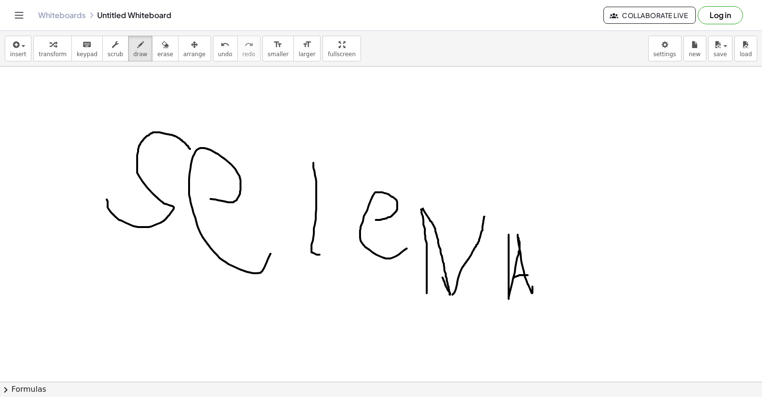
drag, startPoint x: 156, startPoint y: 200, endPoint x: 191, endPoint y: 130, distance: 78.4
click at [187, 138] on div "insert select one: Math Expression Function Text Youtube Video Graphing Geometr…" at bounding box center [381, 214] width 762 height 366
click at [162, 50] on icon "button" at bounding box center [165, 44] width 7 height 11
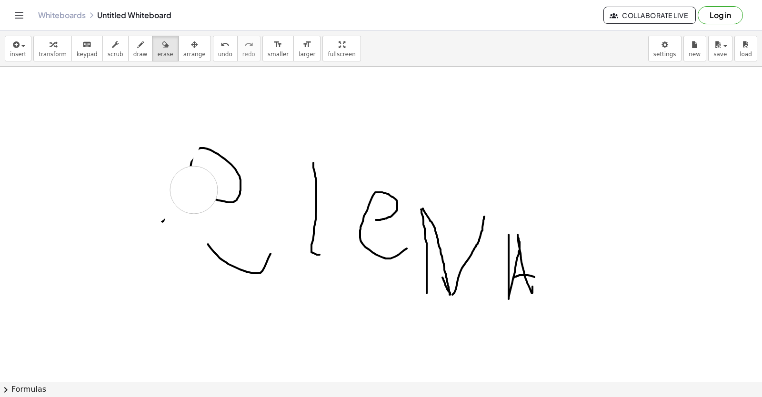
drag, startPoint x: 103, startPoint y: 163, endPoint x: 218, endPoint y: 181, distance: 116.7
drag, startPoint x: 226, startPoint y: 147, endPoint x: 263, endPoint y: 266, distance: 125.3
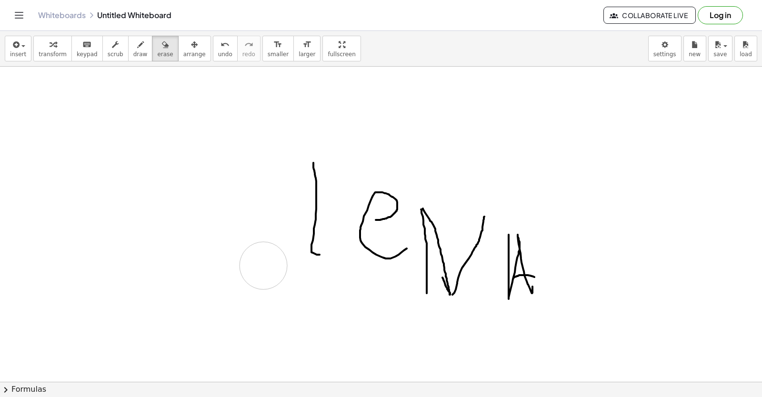
drag, startPoint x: 263, startPoint y: 266, endPoint x: 261, endPoint y: 247, distance: 19.7
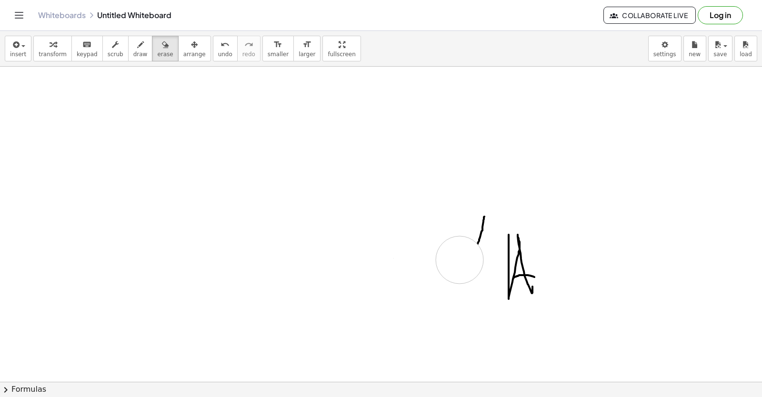
drag, startPoint x: 313, startPoint y: 173, endPoint x: 473, endPoint y: 233, distance: 170.5
drag, startPoint x: 493, startPoint y: 205, endPoint x: 535, endPoint y: 276, distance: 82.3
drag, startPoint x: 476, startPoint y: 317, endPoint x: 466, endPoint y: 321, distance: 10.9
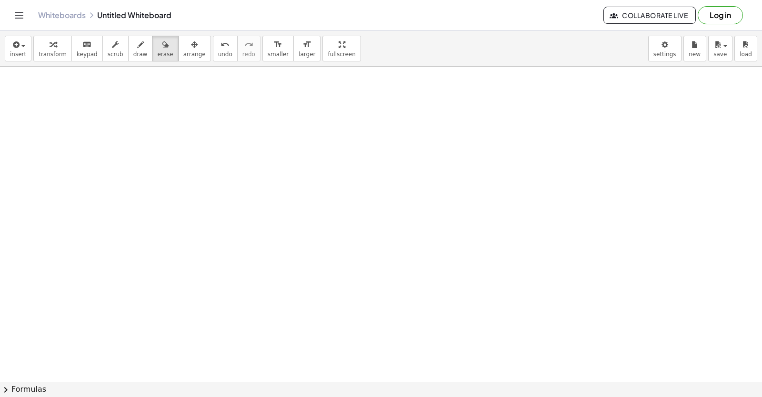
click at [57, 43] on div "button" at bounding box center [53, 44] width 28 height 11
drag, startPoint x: 261, startPoint y: 352, endPoint x: 460, endPoint y: 310, distance: 203.0
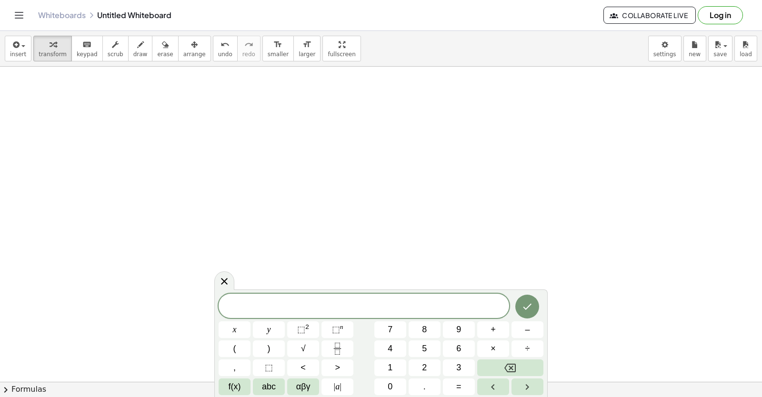
click at [378, 319] on div "x y ⬚ 2 ⬚ n 7 8 9 + – ( ) √ 4 5 6 × ÷ , ⬚ < > 1 2 3 f(x) abc αβγ | a | 0 . =" at bounding box center [381, 344] width 325 height 101
click at [395, 326] on button "7" at bounding box center [390, 329] width 32 height 17
click at [244, 342] on div "7 ​ x y ⬚ 2 ⬚ n 7 8 9 + – ( ) √ 4 5 6 × ÷ , ⬚ < > 1 2 3 f(x) abc αβγ | a | 0 . =" at bounding box center [381, 344] width 325 height 101
click at [238, 325] on button "x" at bounding box center [235, 329] width 32 height 17
click at [529, 352] on span "÷" at bounding box center [527, 348] width 5 height 13
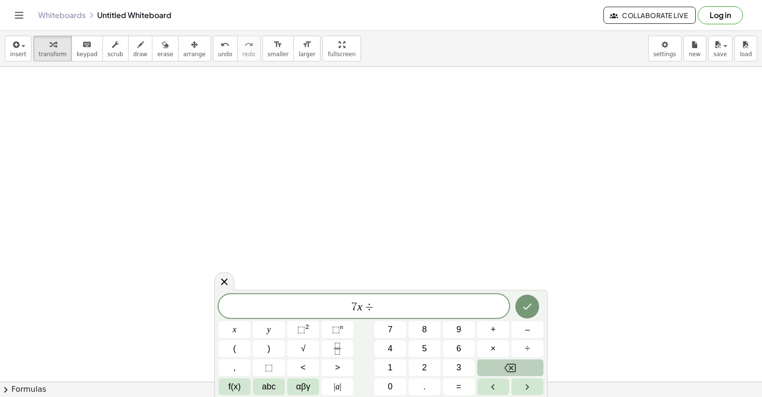
click at [504, 362] on icon "Backspace" at bounding box center [509, 367] width 11 height 11
click at [499, 320] on div "7 x x y ⬚ 2 ⬚ n 7 8 9 + – ( ) √ 4 5 6 × ÷ , ⬚ < > 1 2 3 f(x) abc αβγ | a | 0 . =" at bounding box center [381, 344] width 325 height 101
click at [492, 328] on span "+" at bounding box center [493, 329] width 5 height 13
click at [419, 349] on button "5" at bounding box center [425, 349] width 32 height 17
click at [274, 326] on button "y" at bounding box center [269, 329] width 32 height 17
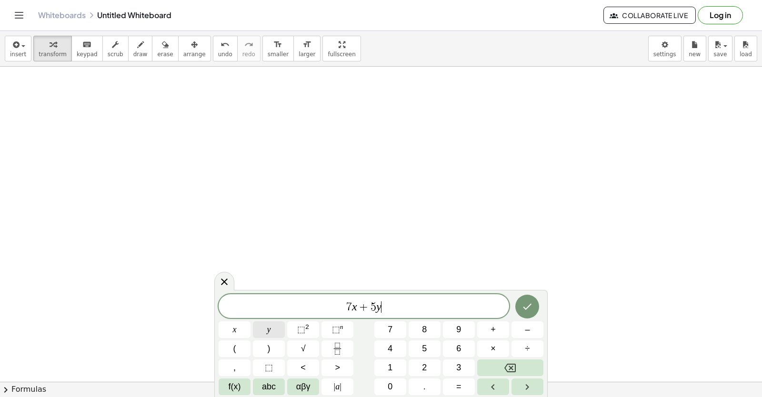
click at [271, 327] on button "y" at bounding box center [269, 329] width 32 height 17
click at [503, 365] on button "Backspace" at bounding box center [510, 368] width 66 height 17
click at [459, 389] on span "=" at bounding box center [458, 387] width 5 height 13
click at [428, 363] on button "2" at bounding box center [425, 368] width 32 height 17
click at [389, 344] on span "4" at bounding box center [390, 348] width 5 height 13
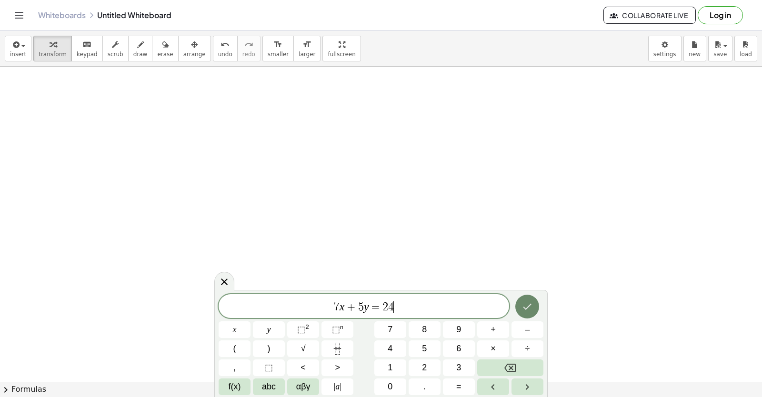
click at [517, 303] on button "Done" at bounding box center [527, 307] width 24 height 24
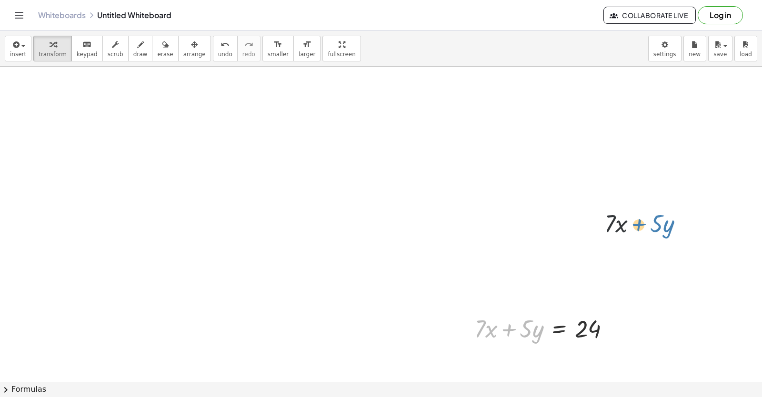
drag, startPoint x: 502, startPoint y: 333, endPoint x: 625, endPoint y: 218, distance: 168.8
drag, startPoint x: 584, startPoint y: 323, endPoint x: 572, endPoint y: 357, distance: 36.0
drag, startPoint x: 532, startPoint y: 330, endPoint x: 625, endPoint y: 332, distance: 92.9
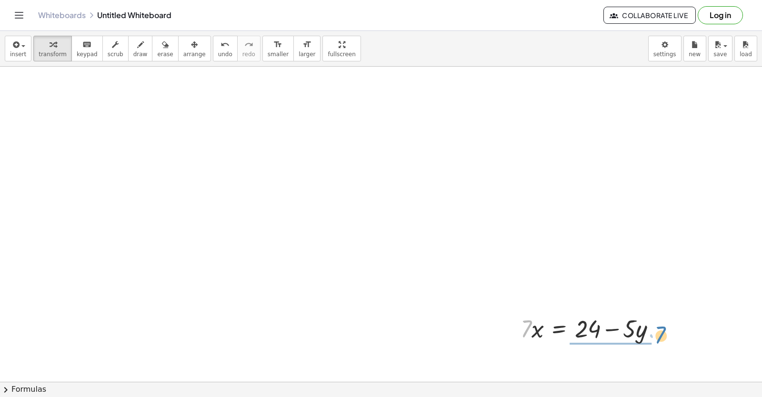
drag, startPoint x: 532, startPoint y: 331, endPoint x: 659, endPoint y: 335, distance: 127.2
click at [659, 335] on div at bounding box center [592, 328] width 153 height 32
drag, startPoint x: 593, startPoint y: 318, endPoint x: 652, endPoint y: 350, distance: 66.5
click at [652, 350] on div at bounding box center [592, 328] width 131 height 48
drag, startPoint x: 603, startPoint y: 310, endPoint x: 683, endPoint y: 314, distance: 79.7
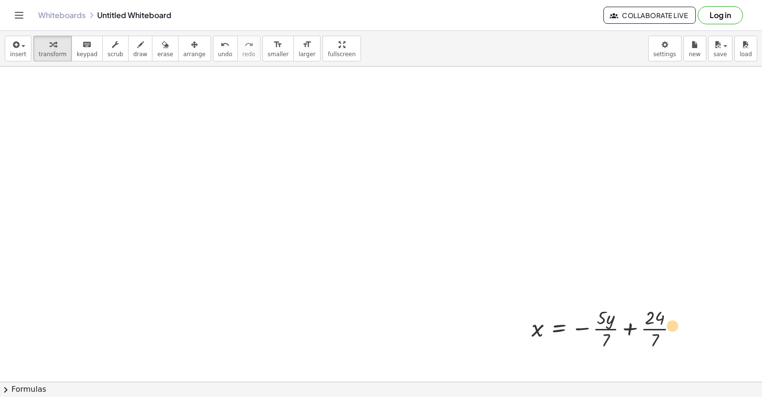
click at [683, 314] on div at bounding box center [608, 328] width 163 height 48
drag, startPoint x: 599, startPoint y: 340, endPoint x: 653, endPoint y: 344, distance: 53.5
drag, startPoint x: 613, startPoint y: 329, endPoint x: 669, endPoint y: 327, distance: 55.8
click at [669, 327] on div at bounding box center [628, 328] width 203 height 48
drag, startPoint x: 650, startPoint y: 329, endPoint x: 712, endPoint y: 330, distance: 61.9
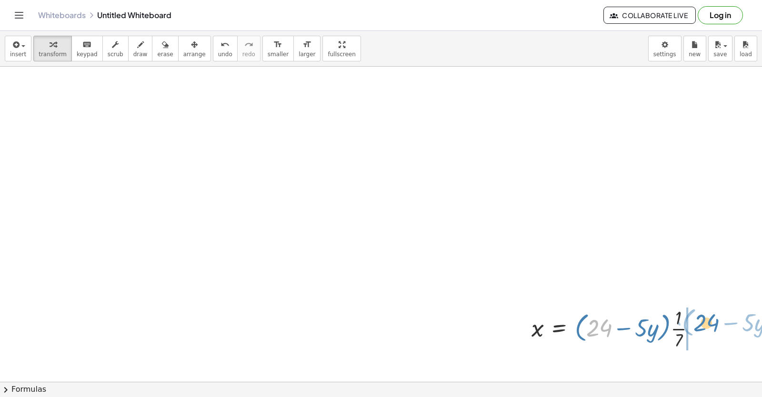
drag, startPoint x: 598, startPoint y: 333, endPoint x: 701, endPoint y: 345, distance: 104.0
click at [708, 333] on div at bounding box center [617, 328] width 181 height 48
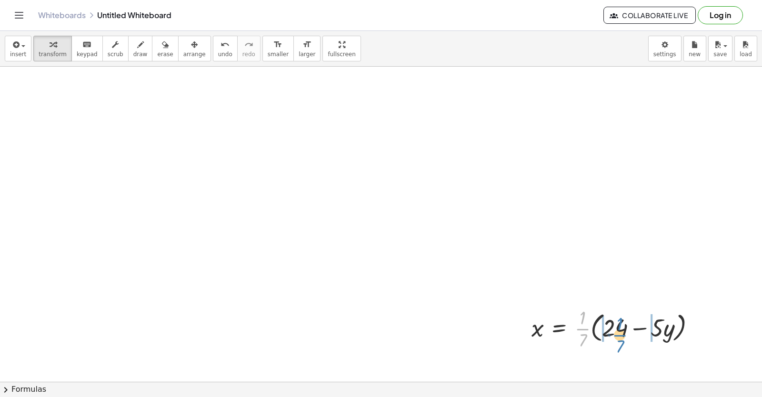
drag, startPoint x: 587, startPoint y: 330, endPoint x: 612, endPoint y: 336, distance: 26.0
click at [628, 335] on div at bounding box center [617, 328] width 181 height 48
drag, startPoint x: 582, startPoint y: 335, endPoint x: 643, endPoint y: 326, distance: 62.2
click at [666, 309] on div at bounding box center [619, 328] width 185 height 48
click at [157, 53] on span "erase" at bounding box center [165, 54] width 16 height 7
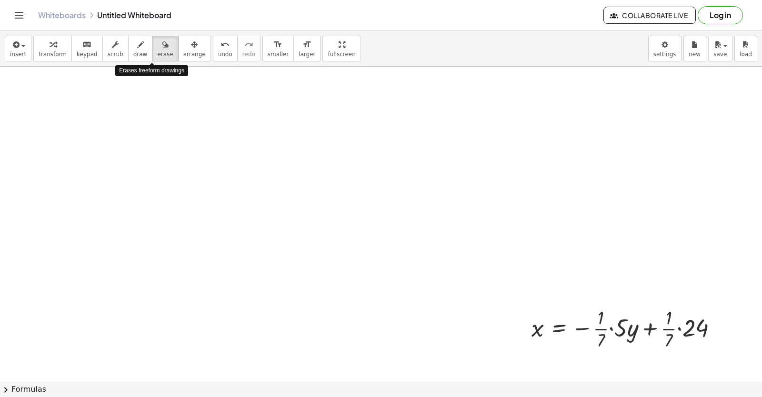
drag, startPoint x: 148, startPoint y: 51, endPoint x: 164, endPoint y: 60, distance: 18.1
click at [158, 59] on button "erase" at bounding box center [165, 49] width 26 height 26
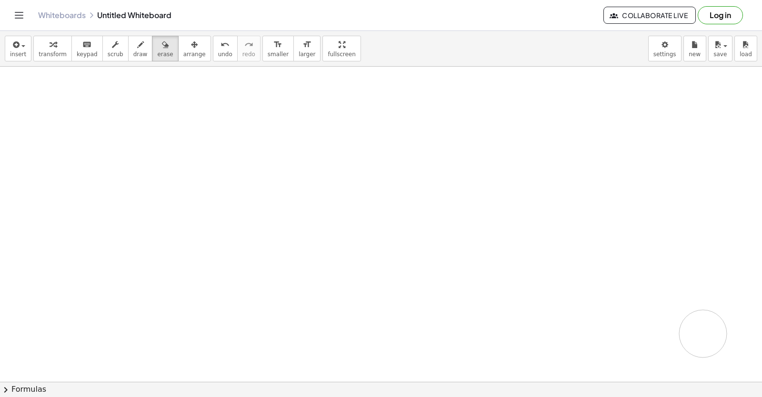
drag, startPoint x: 532, startPoint y: 320, endPoint x: 708, endPoint y: 336, distance: 177.4
drag, startPoint x: 358, startPoint y: 186, endPoint x: 460, endPoint y: 257, distance: 124.2
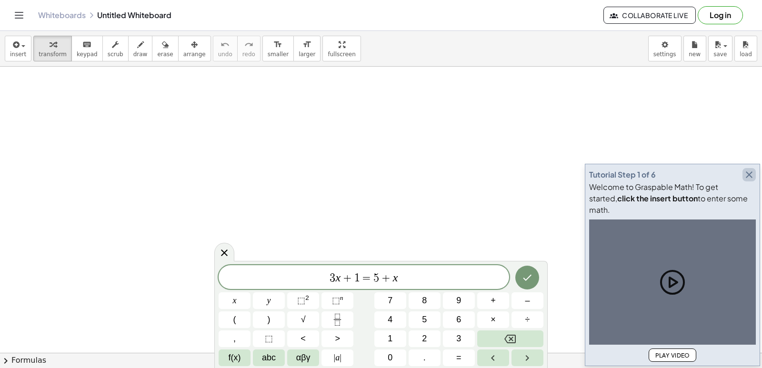
click at [748, 181] on icon "button" at bounding box center [748, 174] width 11 height 11
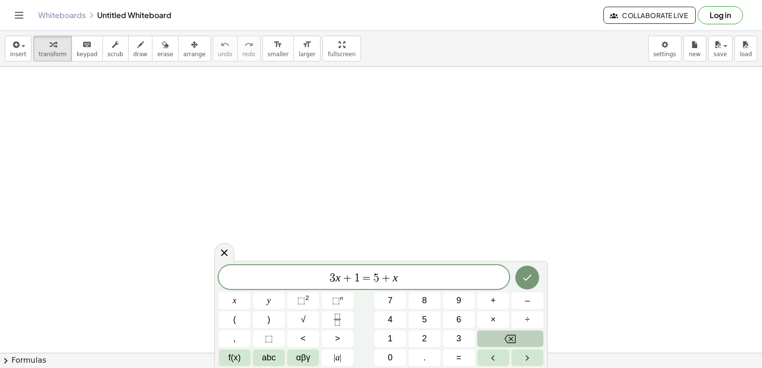
click at [515, 334] on icon "Backspace" at bounding box center [509, 338] width 11 height 11
click at [516, 331] on button "Backspace" at bounding box center [510, 339] width 66 height 17
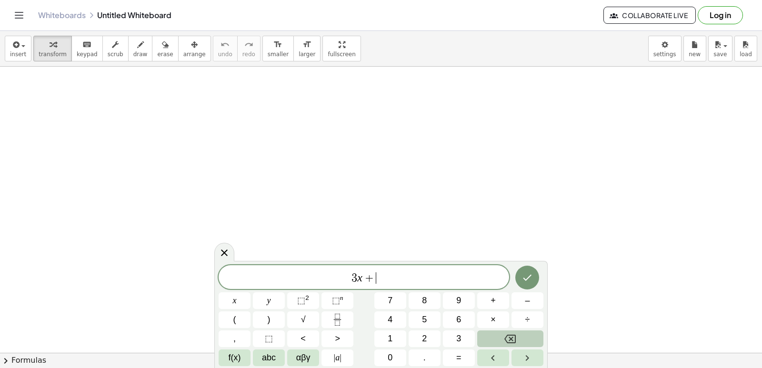
click at [516, 324] on div "3 x + ​ x y ⬚ 2 ⬚ n 7 8 9 + – ( ) √ 4 5 6 × ÷ , ⬚ < > 1 2 3 f(x) abc αβγ | a | …" at bounding box center [381, 315] width 325 height 101
click at [511, 339] on icon "Backspace" at bounding box center [509, 339] width 11 height 9
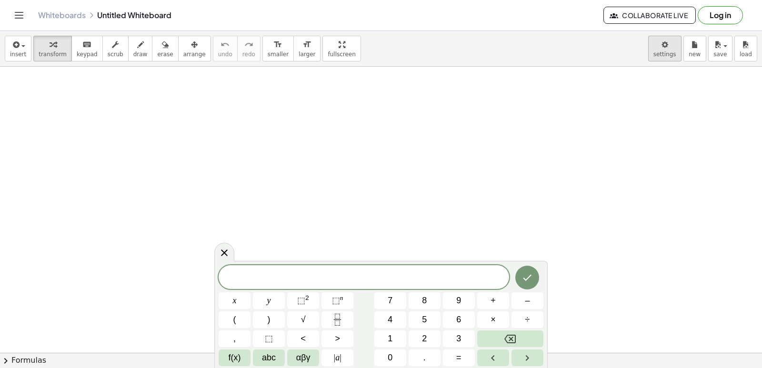
click at [666, 45] on body "Graspable Math Activities Get Started Activity Bank Assigned Work Classes White…" at bounding box center [381, 184] width 762 height 368
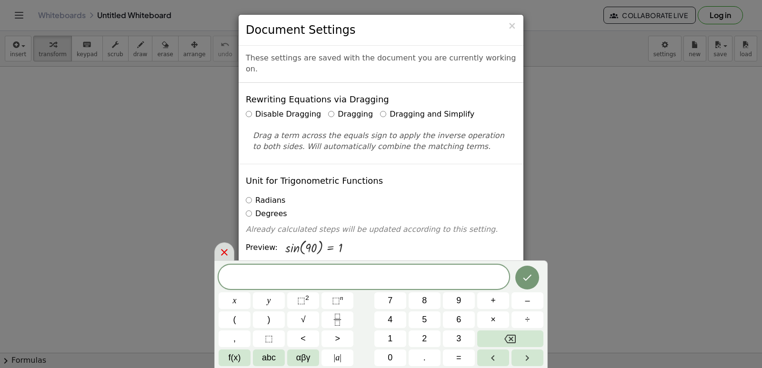
click at [229, 246] on div at bounding box center [224, 251] width 20 height 19
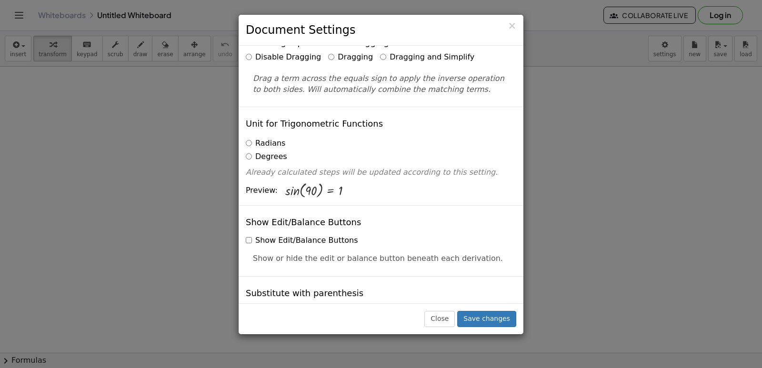
scroll to position [76, 0]
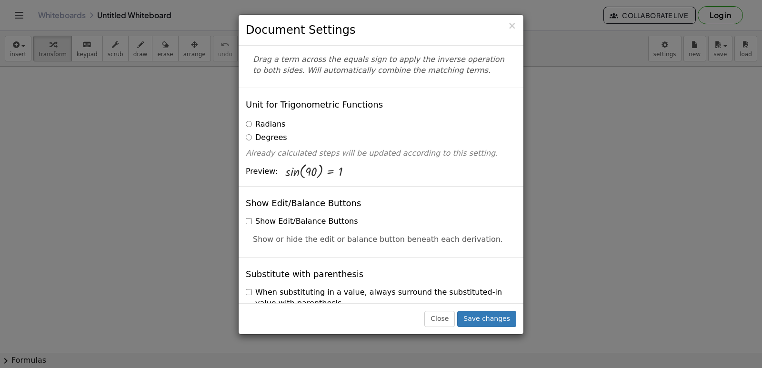
click at [517, 303] on div "Close Save changes" at bounding box center [381, 318] width 285 height 31
click at [512, 20] on span "×" at bounding box center [512, 25] width 9 height 11
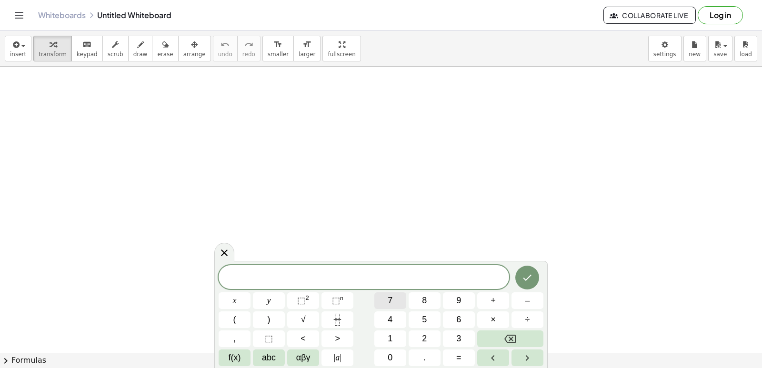
click at [391, 297] on button "7" at bounding box center [390, 300] width 32 height 17
click at [485, 323] on button "×" at bounding box center [493, 319] width 32 height 17
click at [522, 295] on button "–" at bounding box center [528, 300] width 32 height 17
click at [520, 339] on button "Backspace" at bounding box center [510, 339] width 66 height 17
click at [488, 321] on button "×" at bounding box center [493, 319] width 32 height 17
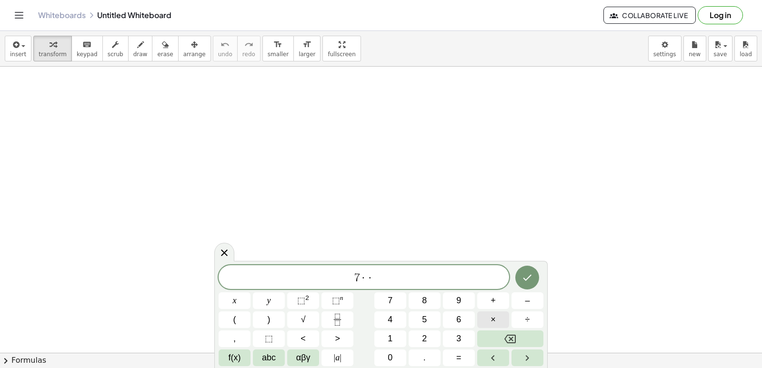
click at [488, 321] on button "×" at bounding box center [493, 319] width 32 height 17
click at [511, 333] on icon "Backspace" at bounding box center [509, 338] width 11 height 11
click at [238, 300] on button "x" at bounding box center [235, 300] width 32 height 17
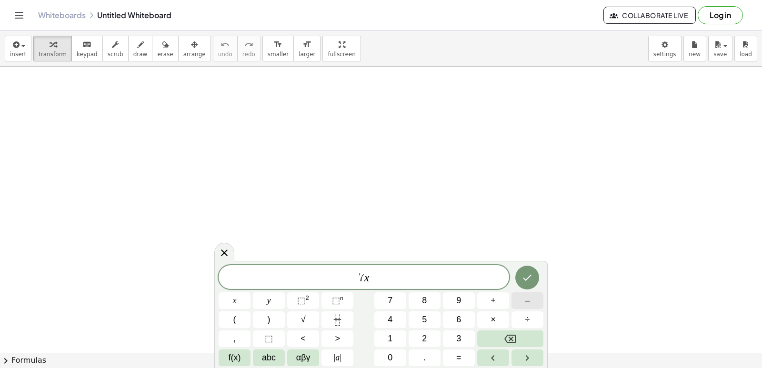
click at [487, 296] on div "7 x ​ x y ⬚ 2 ⬚ n 7 8 9 + – ( ) √ 4 5 6 × ÷ , ⬚ < > 1 2 3 f(x) abc αβγ | a | 0 …" at bounding box center [381, 315] width 325 height 101
click at [378, 334] on button "1" at bounding box center [390, 339] width 32 height 17
click at [453, 358] on button "=" at bounding box center [459, 358] width 32 height 17
click at [431, 329] on div "7 x 1 = ​ x y ⬚ 2 ⬚ n 7 8 9 + – ( ) √ 4 5 6 × ÷ , ⬚ < > 1 2 3 f(x) abc αβγ | a …" at bounding box center [381, 315] width 325 height 101
click at [430, 335] on button "2" at bounding box center [425, 339] width 32 height 17
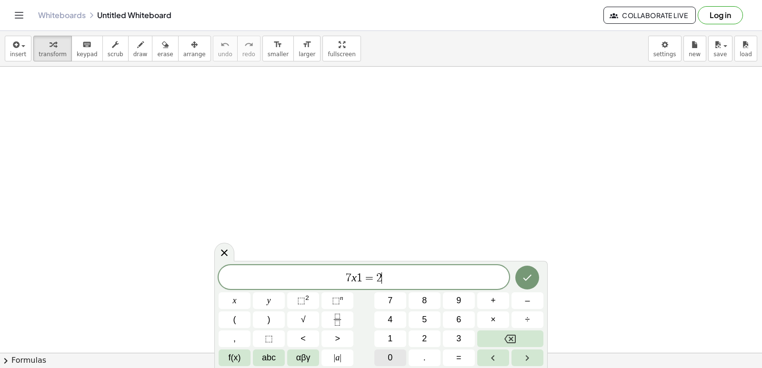
click at [427, 360] on div "7 x 1 = 2 ​ x y ⬚ 2 ⬚ n 7 8 9 + – ( ) √ 4 5 6 × ÷ , ⬚ < > 1 2 3 f(x) abc αβγ | …" at bounding box center [381, 315] width 325 height 101
click at [394, 352] on button "0" at bounding box center [390, 358] width 32 height 17
click at [524, 285] on button "Done" at bounding box center [527, 278] width 24 height 24
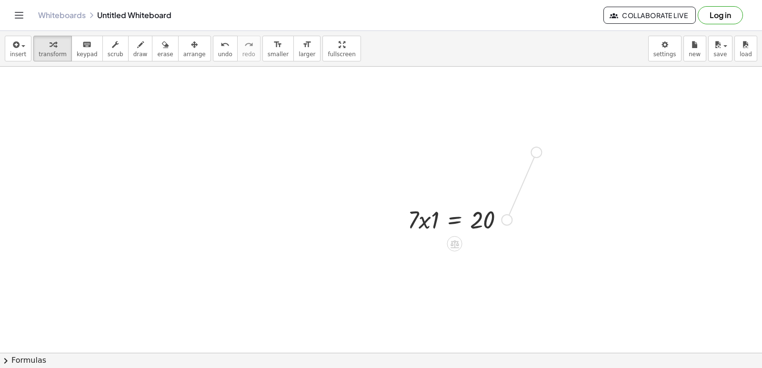
drag, startPoint x: 509, startPoint y: 223, endPoint x: 538, endPoint y: 152, distance: 77.3
drag, startPoint x: 509, startPoint y: 151, endPoint x: 503, endPoint y: 220, distance: 69.3
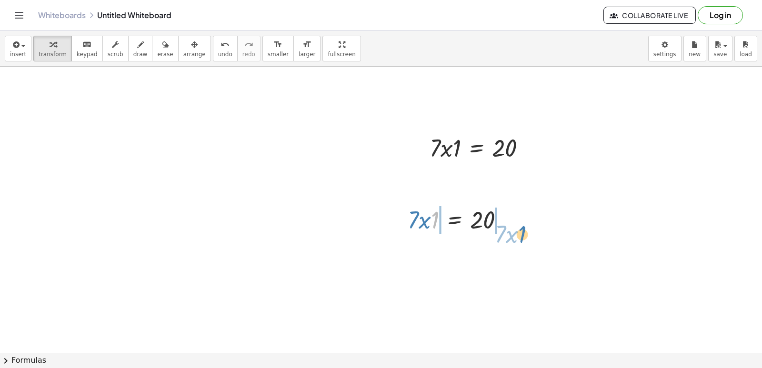
drag, startPoint x: 436, startPoint y: 222, endPoint x: 523, endPoint y: 237, distance: 87.9
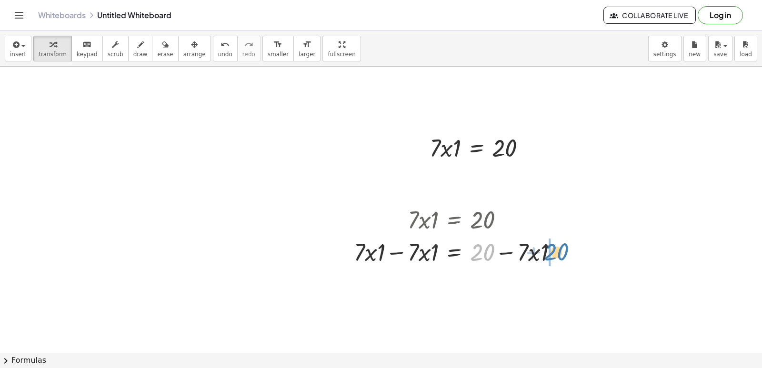
drag, startPoint x: 482, startPoint y: 247, endPoint x: 555, endPoint y: 244, distance: 72.9
click at [555, 244] on div at bounding box center [459, 251] width 221 height 32
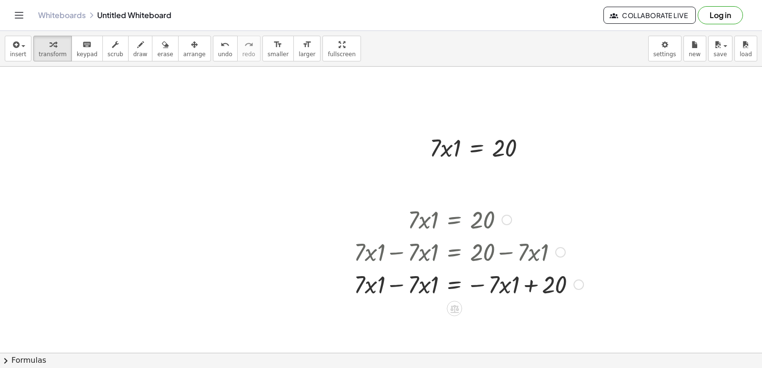
click at [454, 220] on div "· 7 · x · 1 = 20 + · 7 · x · 1 − · 7 · x · 1 = + 20 − · 7 · x · 1 = 20 + · 7 · …" at bounding box center [454, 220] width 0 height 0
drag, startPoint x: 345, startPoint y: 166, endPoint x: 348, endPoint y: 176, distance: 10.3
drag, startPoint x: 173, startPoint y: 196, endPoint x: 584, endPoint y: 268, distance: 416.8
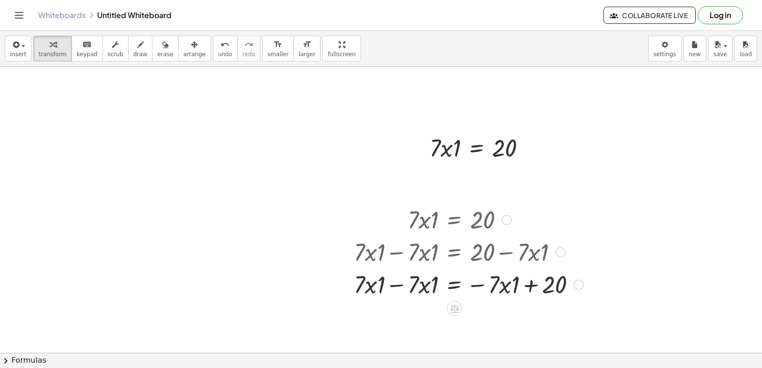
click at [454, 220] on div "· 7 · x · 1 = 20 + · 7 · x · 1 − · 7 · x · 1 = + 20 − · 7 · x · 1 = 20 + · 7 · …" at bounding box center [454, 220] width 0 height 0
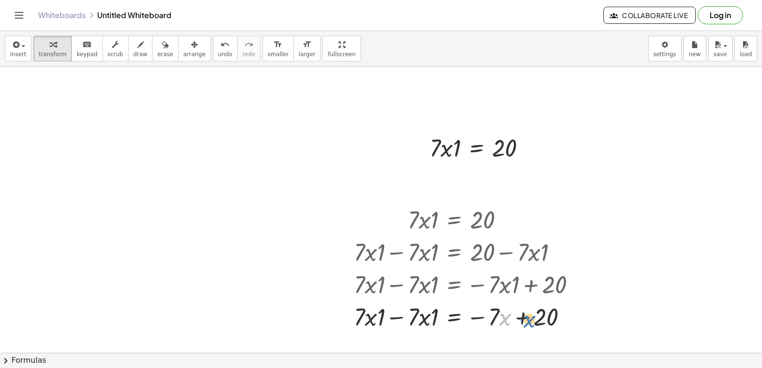
drag, startPoint x: 503, startPoint y: 314, endPoint x: 526, endPoint y: 321, distance: 24.3
click at [528, 315] on div at bounding box center [468, 316] width 239 height 32
drag, startPoint x: 525, startPoint y: 201, endPoint x: 661, endPoint y: 260, distance: 147.2
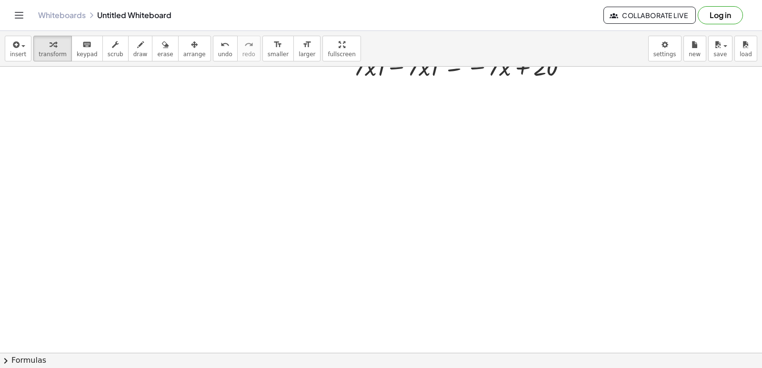
drag, startPoint x: 362, startPoint y: 196, endPoint x: 343, endPoint y: 215, distance: 27.3
click at [350, 203] on div at bounding box center [381, 134] width 762 height 634
click at [337, 236] on div at bounding box center [381, 134] width 762 height 634
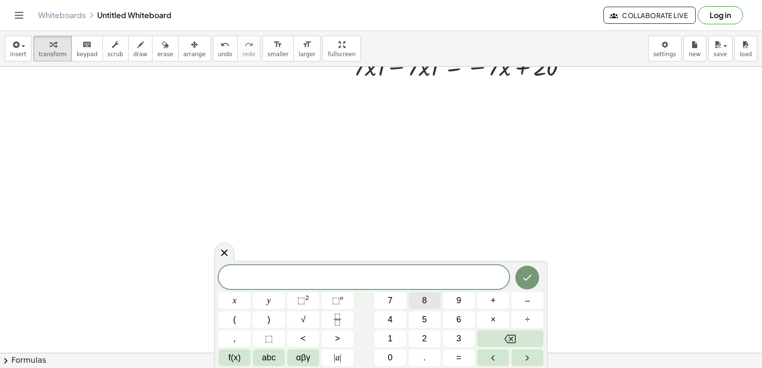
click at [420, 300] on button "8" at bounding box center [425, 300] width 32 height 17
click at [529, 301] on span "–" at bounding box center [527, 300] width 5 height 13
click at [453, 299] on button "9" at bounding box center [459, 300] width 32 height 17
click at [443, 352] on button "=" at bounding box center [459, 358] width 32 height 17
click at [400, 337] on button "1" at bounding box center [390, 339] width 32 height 17
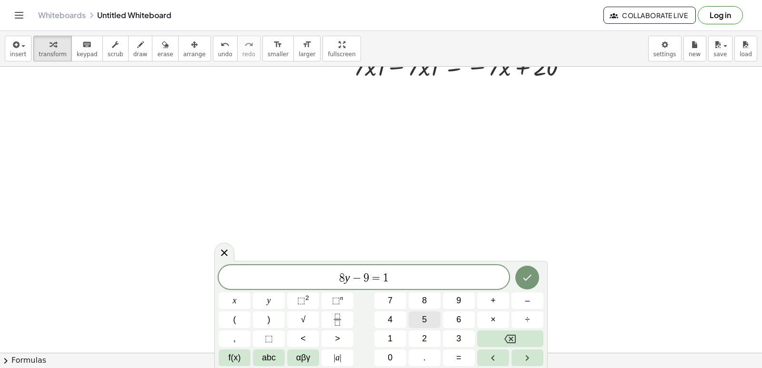
click at [428, 321] on button "5" at bounding box center [425, 319] width 32 height 17
click at [531, 280] on icon "Done" at bounding box center [527, 277] width 11 height 11
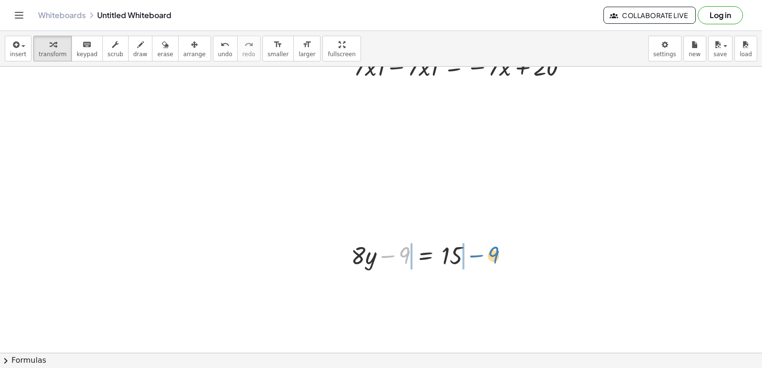
drag, startPoint x: 400, startPoint y: 254, endPoint x: 488, endPoint y: 253, distance: 88.6
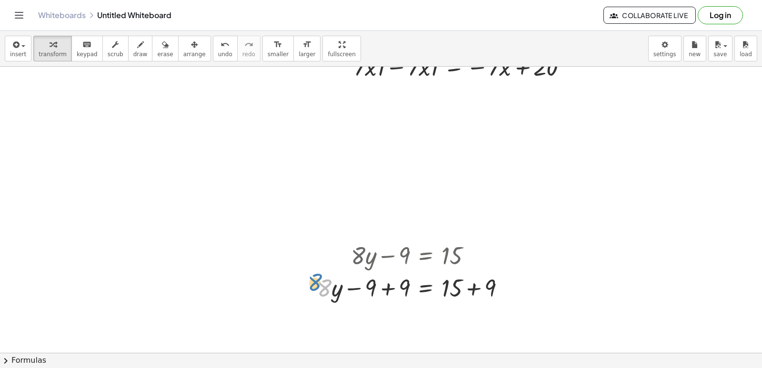
drag, startPoint x: 324, startPoint y: 277, endPoint x: 286, endPoint y: 255, distance: 44.1
click at [296, 260] on div "· 7 · x · 1 = 20 + · 7 · x · 1 − · 7 · x · 1 = + 20 − · 7 · x · 1 + · 7 · x · 1…" at bounding box center [381, 134] width 762 height 634
drag, startPoint x: 334, startPoint y: 291, endPoint x: 328, endPoint y: 278, distance: 14.5
click at [329, 284] on div at bounding box center [414, 287] width 205 height 32
drag, startPoint x: 320, startPoint y: 284, endPoint x: 334, endPoint y: 315, distance: 33.9
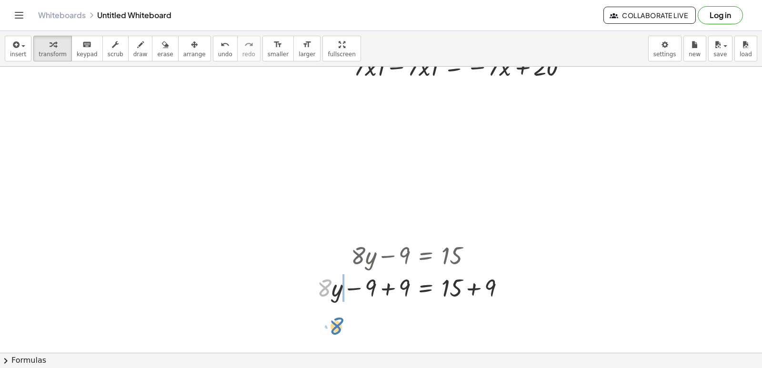
click at [334, 315] on div "· 7 · x · 1 = 20 + · 7 · x · 1 − · 7 · x · 1 = + 20 − · 7 · x · 1 + · 7 · x · 1…" at bounding box center [381, 134] width 762 height 634
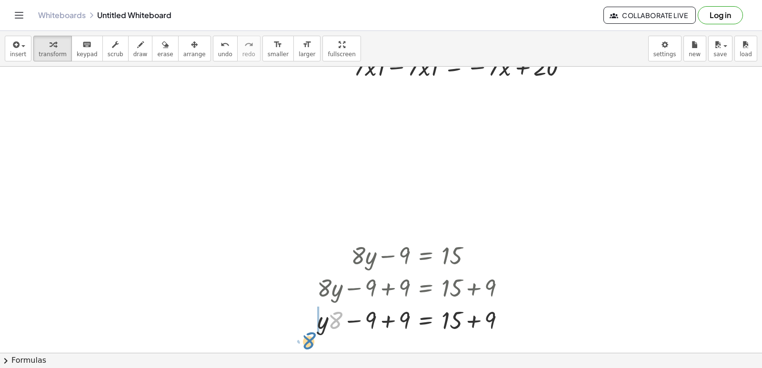
drag, startPoint x: 330, startPoint y: 317, endPoint x: 311, endPoint y: 333, distance: 25.4
drag, startPoint x: 445, startPoint y: 315, endPoint x: 492, endPoint y: 307, distance: 48.2
click at [492, 307] on div at bounding box center [414, 319] width 205 height 32
drag, startPoint x: 466, startPoint y: 314, endPoint x: 446, endPoint y: 306, distance: 21.8
click at [446, 306] on div at bounding box center [414, 319] width 205 height 32
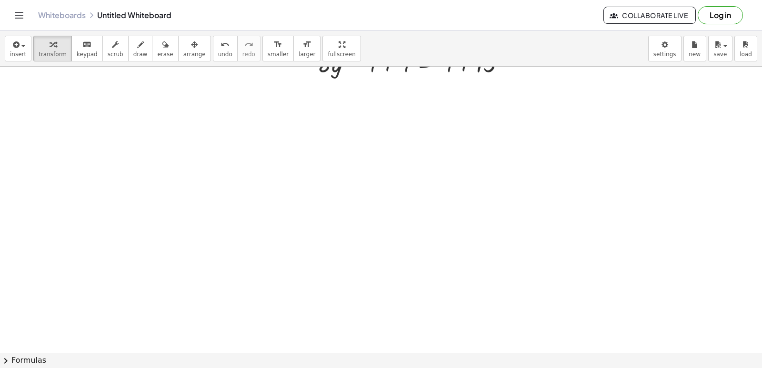
scroll to position [532, 0]
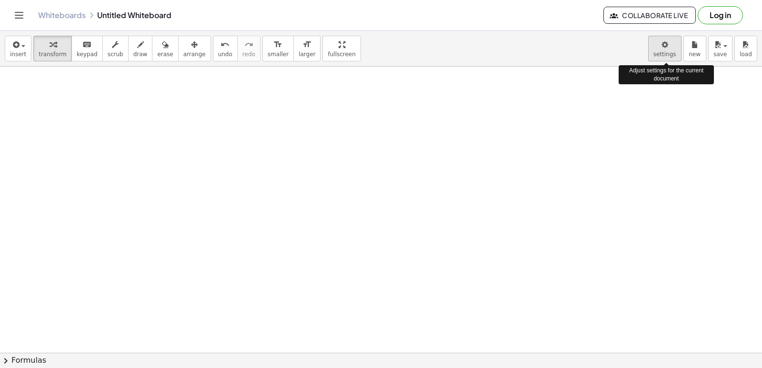
click at [664, 52] on body "Graspable Math Activities Get Started Activity Bank Assigned Work Classes White…" at bounding box center [381, 184] width 762 height 368
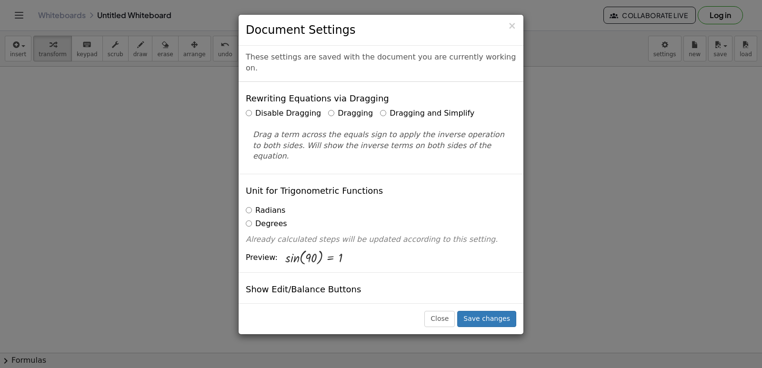
scroll to position [0, 0]
click at [380, 109] on label "Dragging and Simplify" at bounding box center [427, 114] width 94 height 11
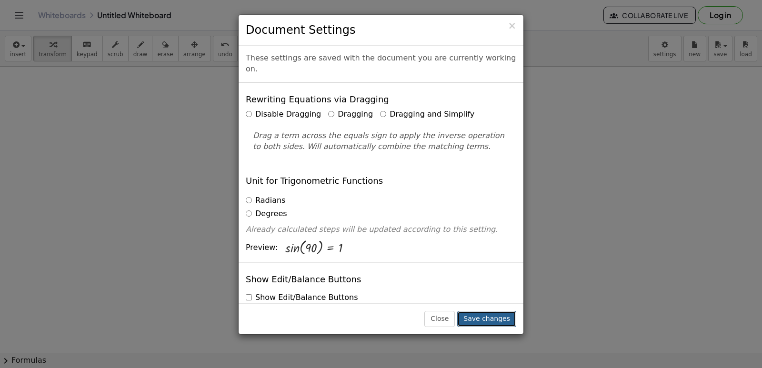
click at [498, 315] on button "Save changes" at bounding box center [486, 319] width 59 height 16
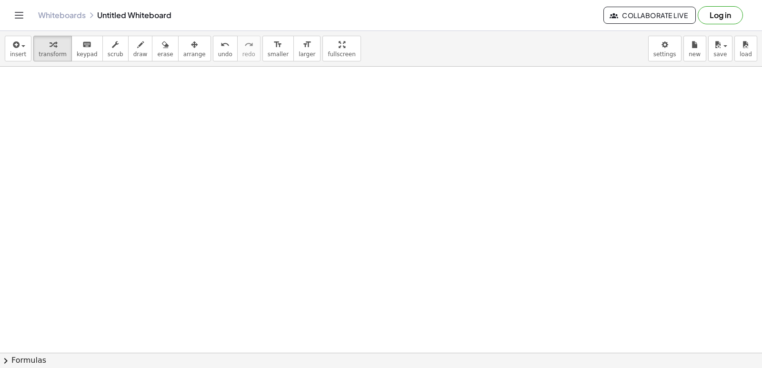
drag, startPoint x: 567, startPoint y: 264, endPoint x: 542, endPoint y: 274, distance: 27.0
drag, startPoint x: 282, startPoint y: 222, endPoint x: 232, endPoint y: 182, distance: 64.0
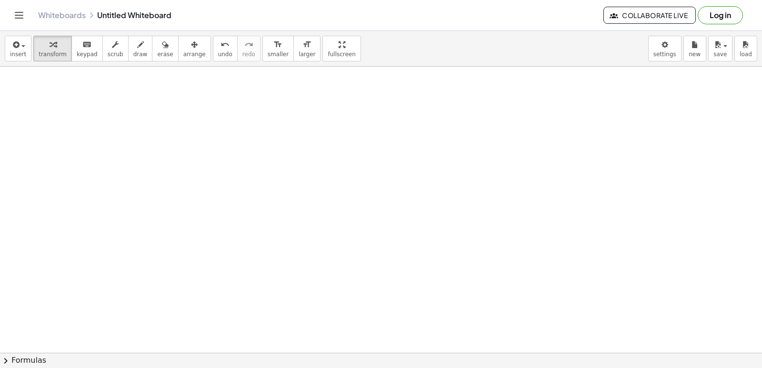
drag, startPoint x: 133, startPoint y: 223, endPoint x: 298, endPoint y: 313, distance: 187.8
drag, startPoint x: 299, startPoint y: 249, endPoint x: 274, endPoint y: 216, distance: 41.4
click at [0, 353] on button "chevron_right Formulas" at bounding box center [381, 360] width 762 height 15
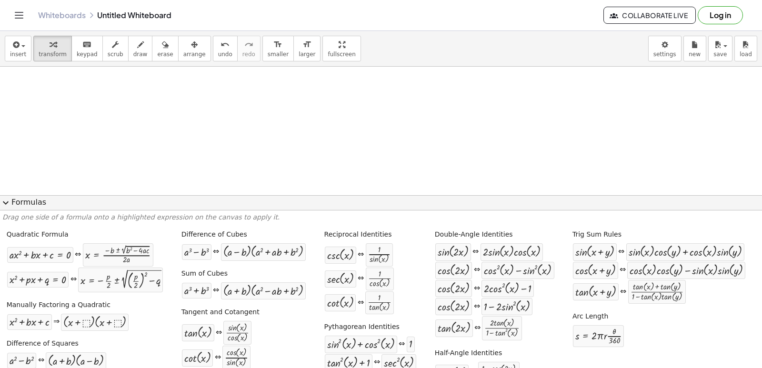
click at [6, 197] on span "expand_more" at bounding box center [5, 202] width 11 height 11
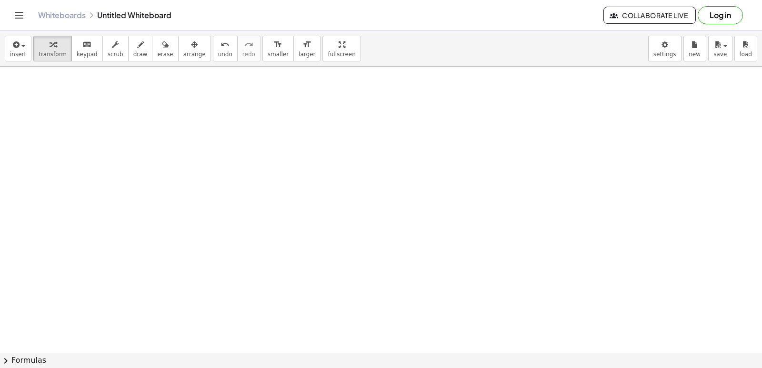
drag, startPoint x: 594, startPoint y: 220, endPoint x: 592, endPoint y: 224, distance: 4.9
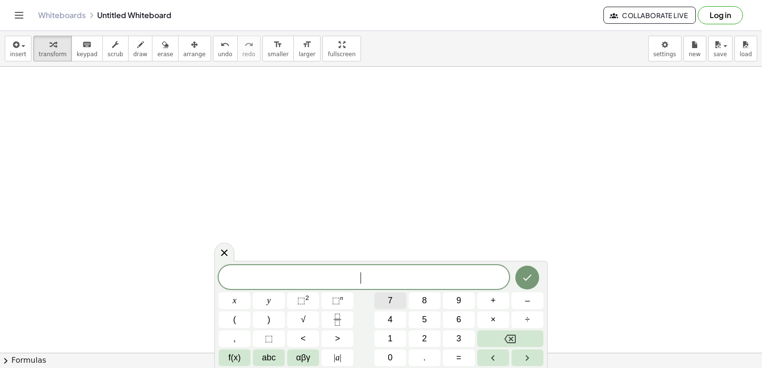
click at [395, 301] on button "7" at bounding box center [390, 300] width 32 height 17
click at [342, 322] on div "7 ​ x y ⬚ 2 ⬚ n 7 8 9 + – ( ) √ 4 5 6 × ÷ , ⬚ < > 1 2 3 f(x) abc αβγ | a | 0 . =" at bounding box center [381, 315] width 325 height 101
click at [245, 293] on button "x" at bounding box center [235, 300] width 32 height 17
click at [518, 302] on button "–" at bounding box center [528, 300] width 32 height 17
click at [411, 330] on div "7 x − ​ x y ⬚ 2 ⬚ n 7 8 9 + – ( ) √ 4 5 6 × ÷ , ⬚ < > 1 2 3 f(x) abc αβγ | a | …" at bounding box center [381, 315] width 325 height 101
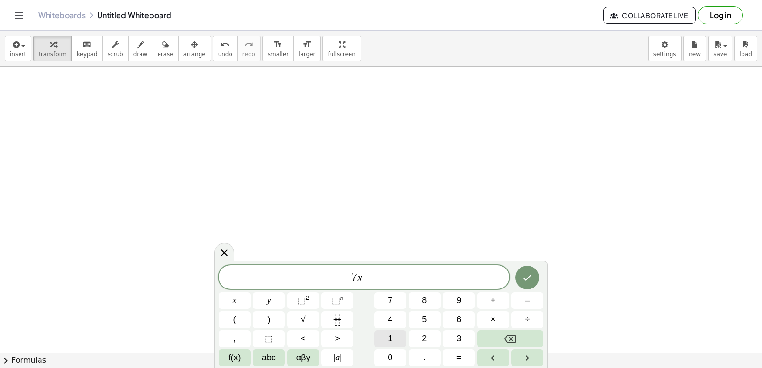
click at [392, 340] on button "1" at bounding box center [390, 339] width 32 height 17
click at [425, 316] on button "5" at bounding box center [425, 319] width 32 height 17
click at [461, 357] on button "=" at bounding box center [459, 358] width 32 height 17
click at [396, 335] on button "1" at bounding box center [390, 339] width 32 height 17
click at [464, 334] on button "3" at bounding box center [459, 339] width 32 height 17
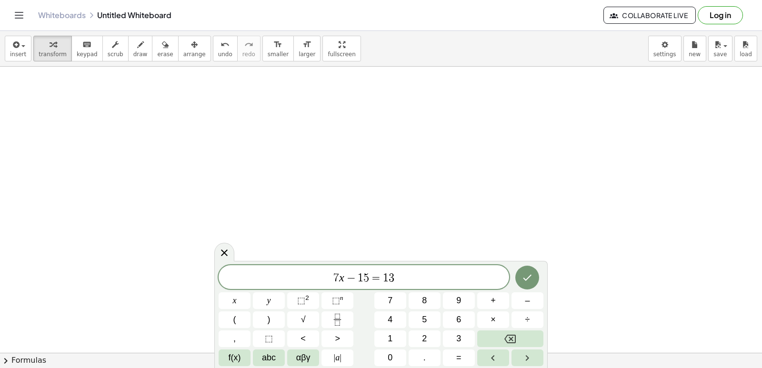
click at [515, 272] on div at bounding box center [528, 277] width 32 height 25
click at [520, 276] on button "Done" at bounding box center [527, 278] width 24 height 24
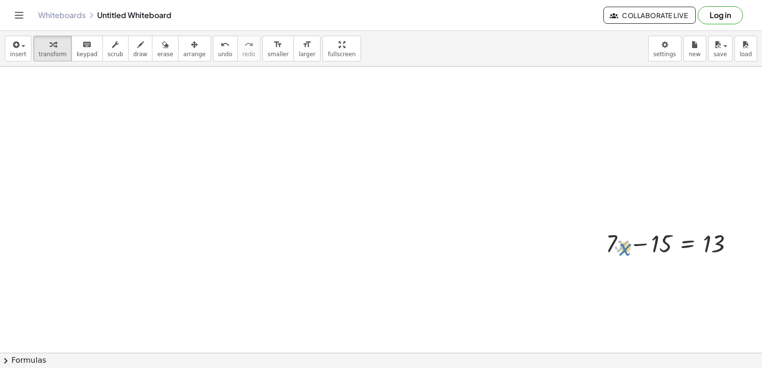
click at [623, 248] on div at bounding box center [673, 243] width 145 height 32
drag, startPoint x: 612, startPoint y: 243, endPoint x: 612, endPoint y: 275, distance: 31.4
drag, startPoint x: 606, startPoint y: 241, endPoint x: 602, endPoint y: 276, distance: 34.6
click at [621, 242] on div at bounding box center [673, 243] width 145 height 32
drag, startPoint x: 613, startPoint y: 239, endPoint x: 623, endPoint y: 243, distance: 11.3
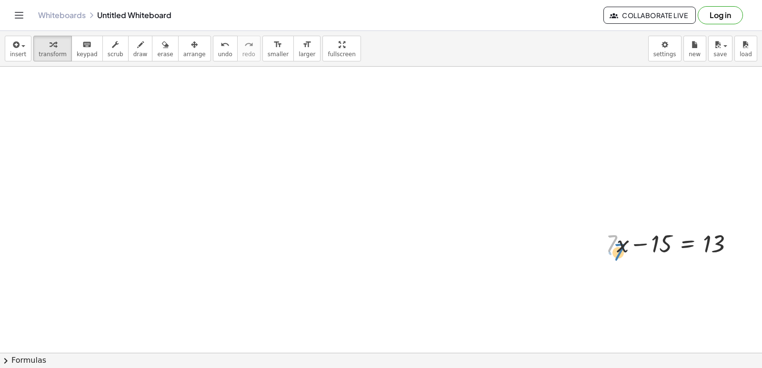
click at [623, 244] on div at bounding box center [673, 243] width 145 height 32
drag, startPoint x: 622, startPoint y: 241, endPoint x: 618, endPoint y: 277, distance: 35.9
drag, startPoint x: 615, startPoint y: 245, endPoint x: 613, endPoint y: 305, distance: 60.0
drag, startPoint x: 621, startPoint y: 255, endPoint x: 625, endPoint y: 294, distance: 39.8
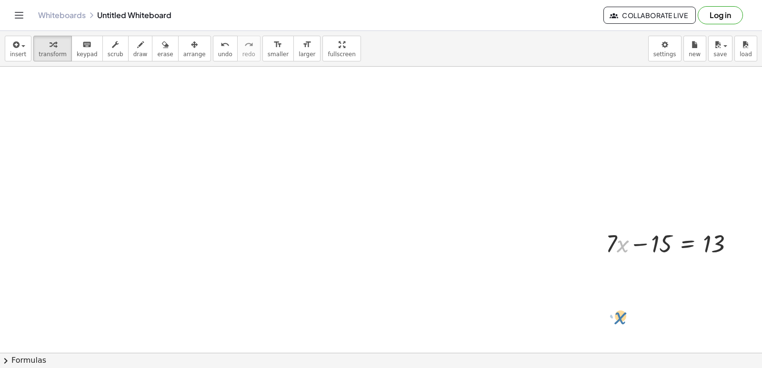
drag, startPoint x: 619, startPoint y: 238, endPoint x: 616, endPoint y: 311, distance: 72.9
drag, startPoint x: 616, startPoint y: 236, endPoint x: 610, endPoint y: 326, distance: 89.7
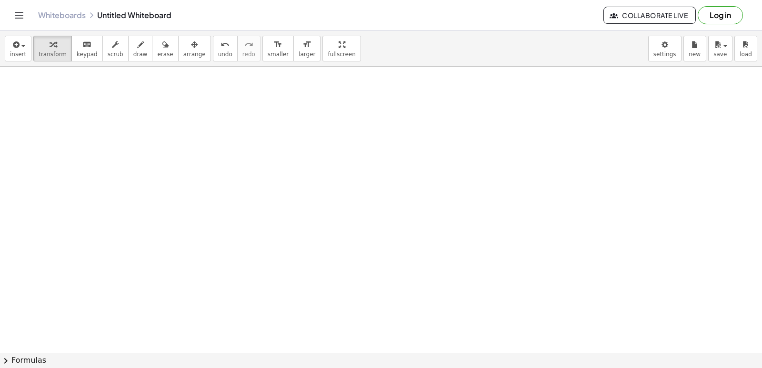
drag, startPoint x: 481, startPoint y: 252, endPoint x: 454, endPoint y: 271, distance: 33.2
drag, startPoint x: 401, startPoint y: 317, endPoint x: 396, endPoint y: 307, distance: 11.1
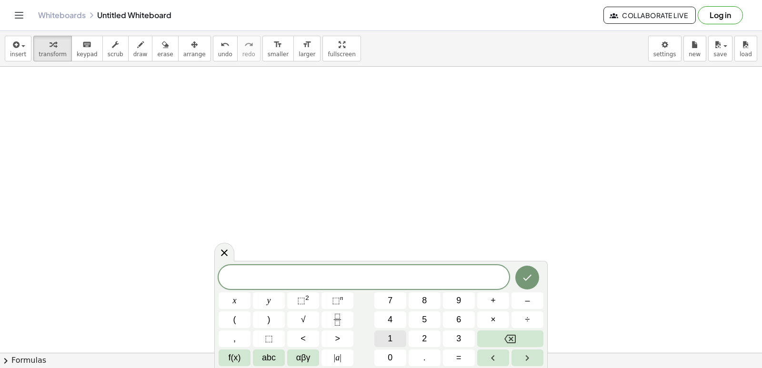
click at [396, 337] on button "1" at bounding box center [390, 339] width 32 height 17
click at [396, 354] on button "0" at bounding box center [390, 358] width 32 height 17
click at [485, 299] on button "+" at bounding box center [493, 300] width 32 height 17
click at [421, 335] on button "2" at bounding box center [425, 339] width 32 height 17
click at [430, 316] on button "5" at bounding box center [425, 319] width 32 height 17
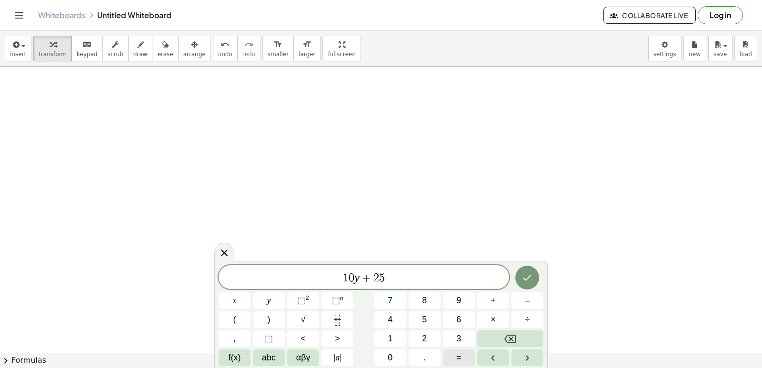
click at [443, 343] on div "1 0 y + 2 5 ​ x y ⬚ 2 ⬚ n 7 8 9 + – ( ) √ 4 5 6 × ÷ , ⬚ < > 1 2 3 f(x) abc αβγ …" at bounding box center [381, 315] width 325 height 101
click at [468, 351] on button "=" at bounding box center [459, 358] width 32 height 17
click at [387, 301] on button "7" at bounding box center [390, 300] width 32 height 17
click at [445, 325] on div "1 0 y + 2 5 = 7 ​ x y ⬚ 2 ⬚ n 7 8 9 + – ( ) √ 4 5 6 × ÷ , ⬚ < > 1 2 3 f(x) abc …" at bounding box center [381, 315] width 325 height 101
click at [424, 320] on span "5" at bounding box center [424, 319] width 5 height 13
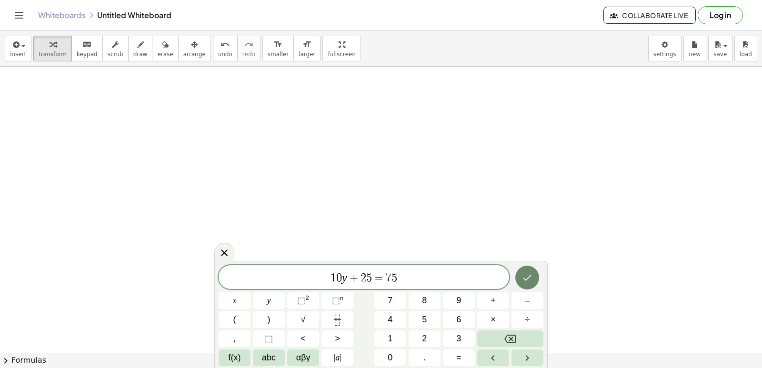
click at [534, 274] on button "Done" at bounding box center [527, 278] width 24 height 24
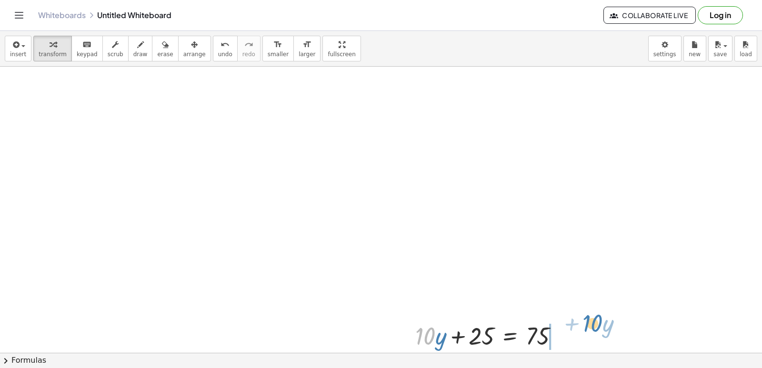
drag, startPoint x: 431, startPoint y: 331, endPoint x: 595, endPoint y: 319, distance: 164.3
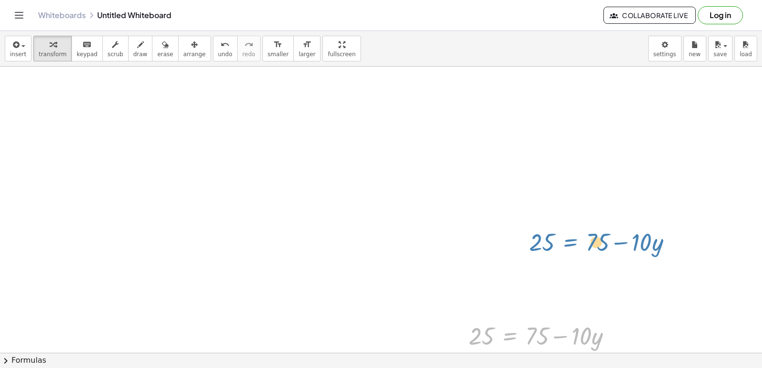
drag, startPoint x: 522, startPoint y: 332, endPoint x: 582, endPoint y: 204, distance: 141.9
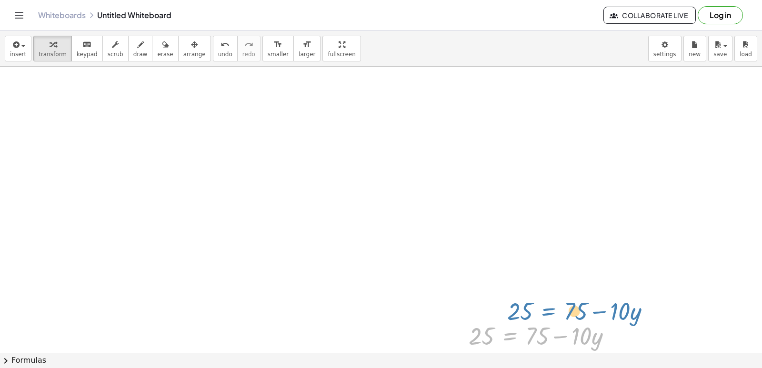
drag, startPoint x: 512, startPoint y: 334, endPoint x: 526, endPoint y: 265, distance: 70.5
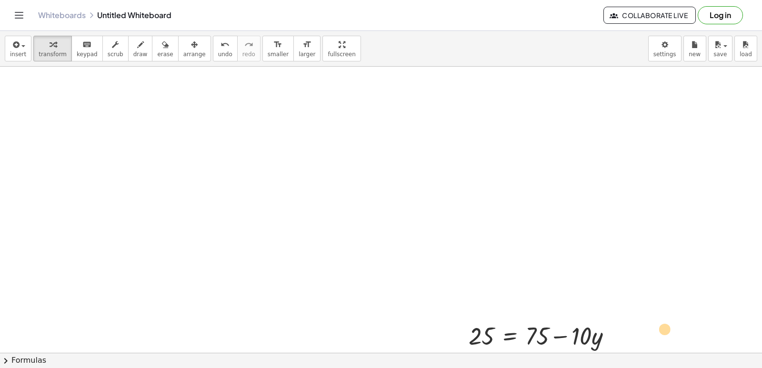
drag, startPoint x: 539, startPoint y: 340, endPoint x: 665, endPoint y: 331, distance: 126.5
drag, startPoint x: 507, startPoint y: 329, endPoint x: 590, endPoint y: 303, distance: 86.5
click at [584, 319] on div at bounding box center [544, 335] width 161 height 32
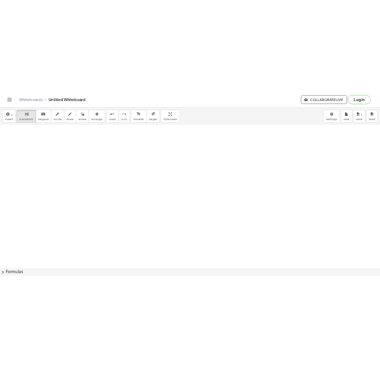
scroll to position [1883, 0]
